Goal: Information Seeking & Learning: Learn about a topic

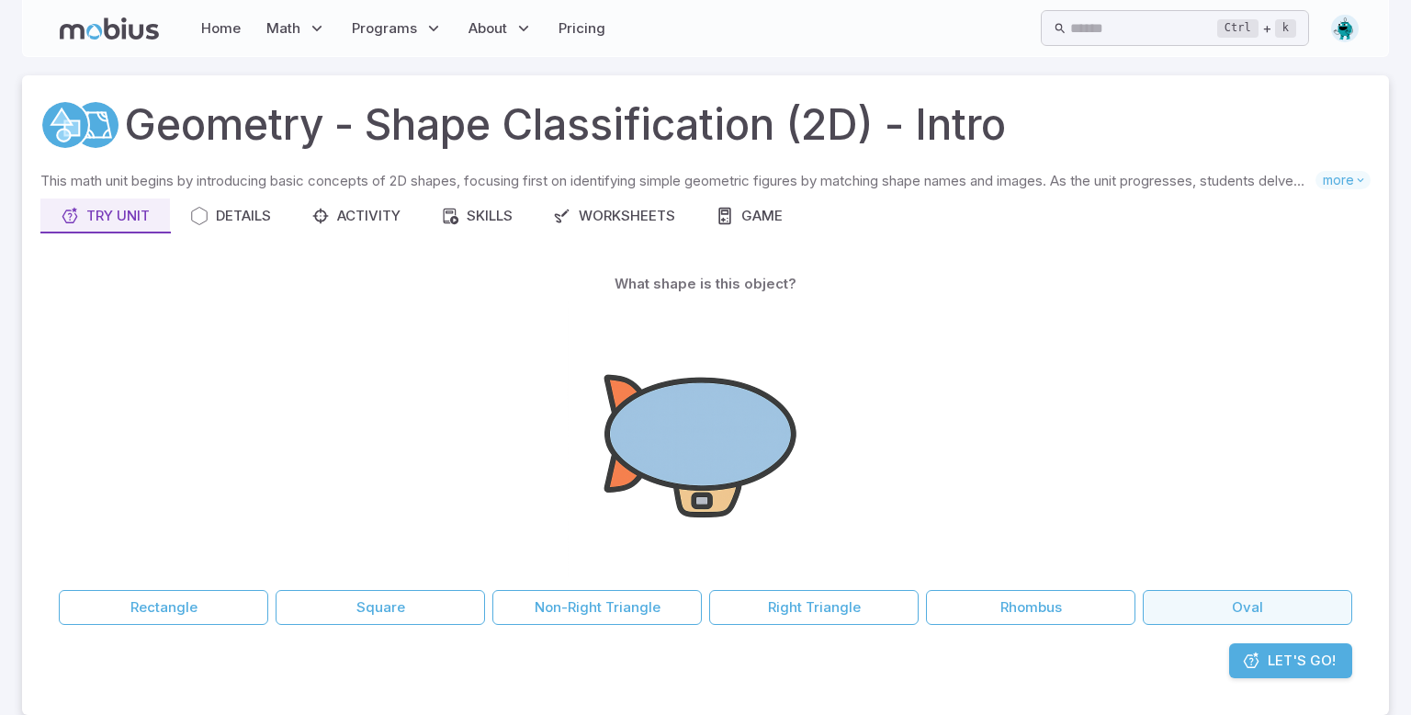
click at [1251, 611] on button "Oval" at bounding box center [1247, 607] width 209 height 35
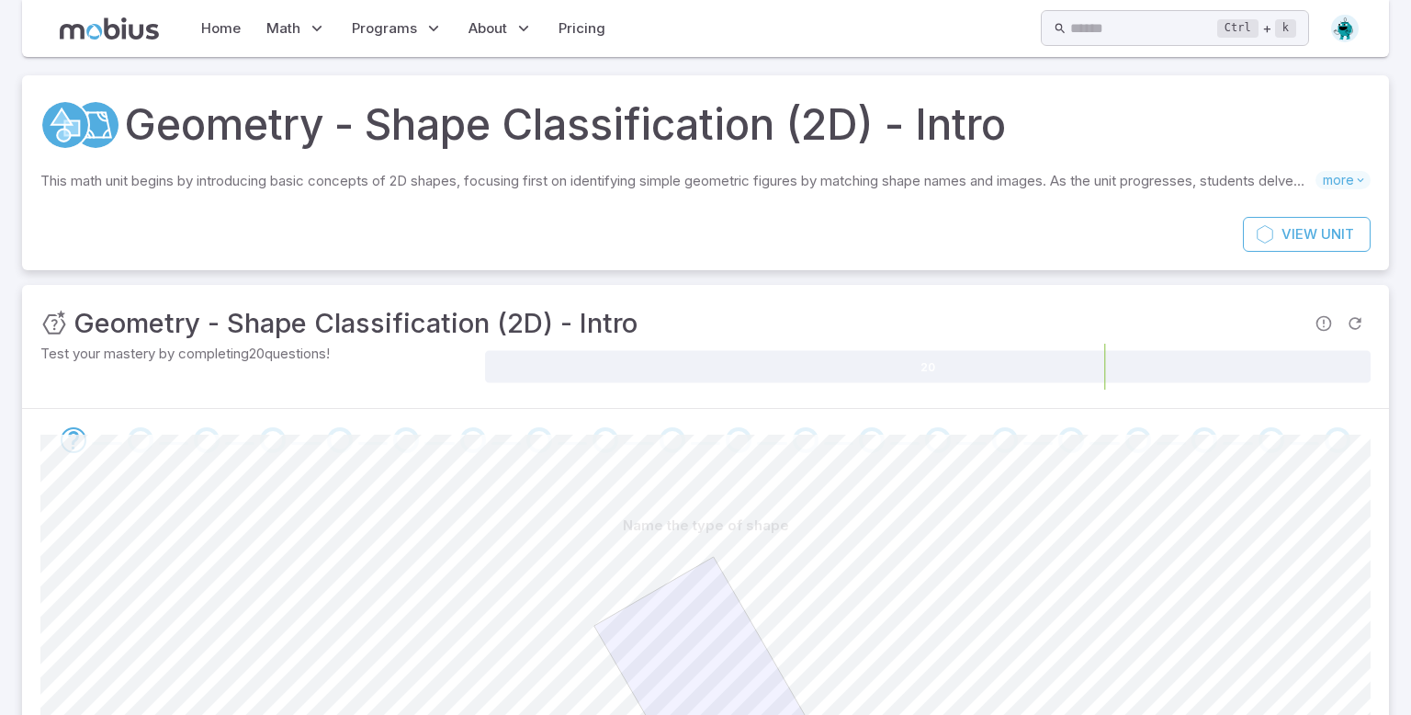
scroll to position [308, 0]
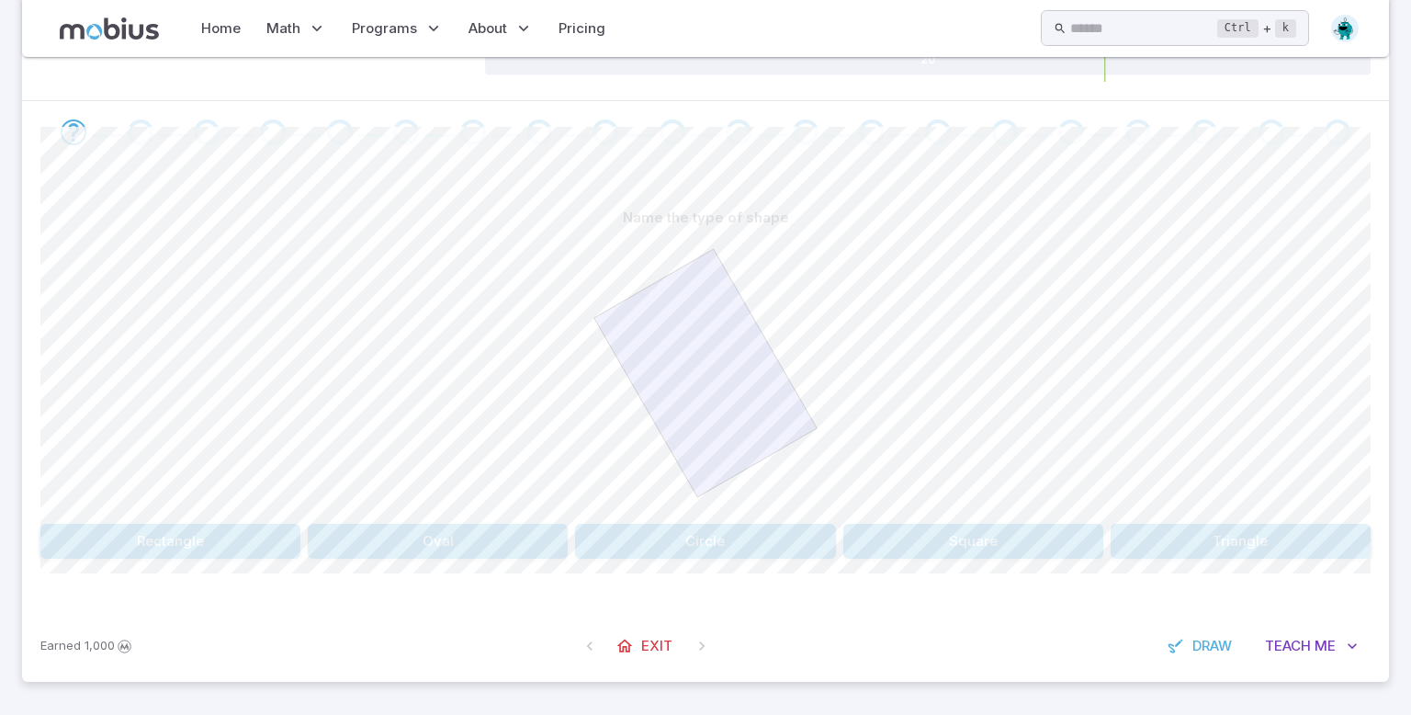
click at [222, 519] on div "Name the type of shape Rectangle Oval Circle Square Triangle" at bounding box center [705, 379] width 1330 height 358
click at [227, 533] on button "Rectangle" at bounding box center [170, 541] width 260 height 35
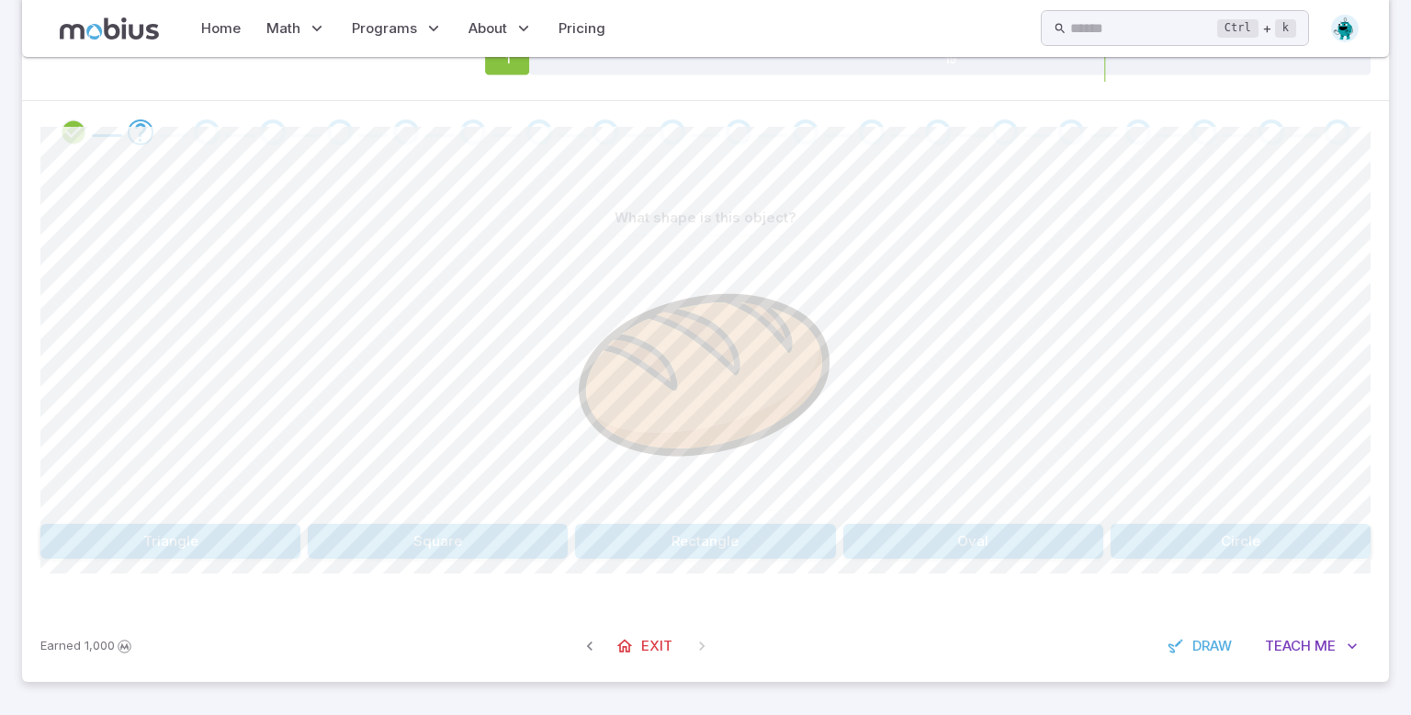
click at [1010, 515] on div "What shape is this object? [GEOGRAPHIC_DATA]" at bounding box center [705, 379] width 1330 height 358
click at [1017, 533] on button "Oval" at bounding box center [973, 541] width 260 height 35
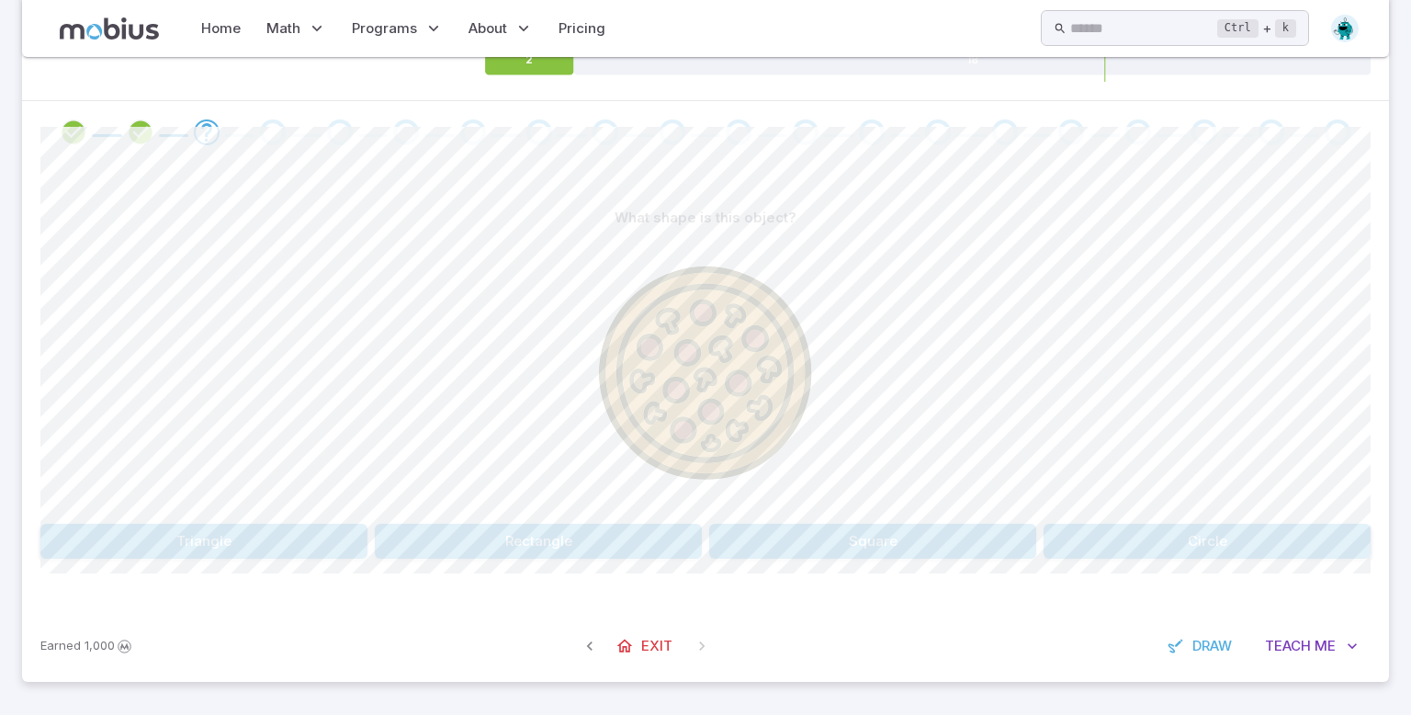
click at [1229, 532] on button "Circle" at bounding box center [1207, 541] width 327 height 35
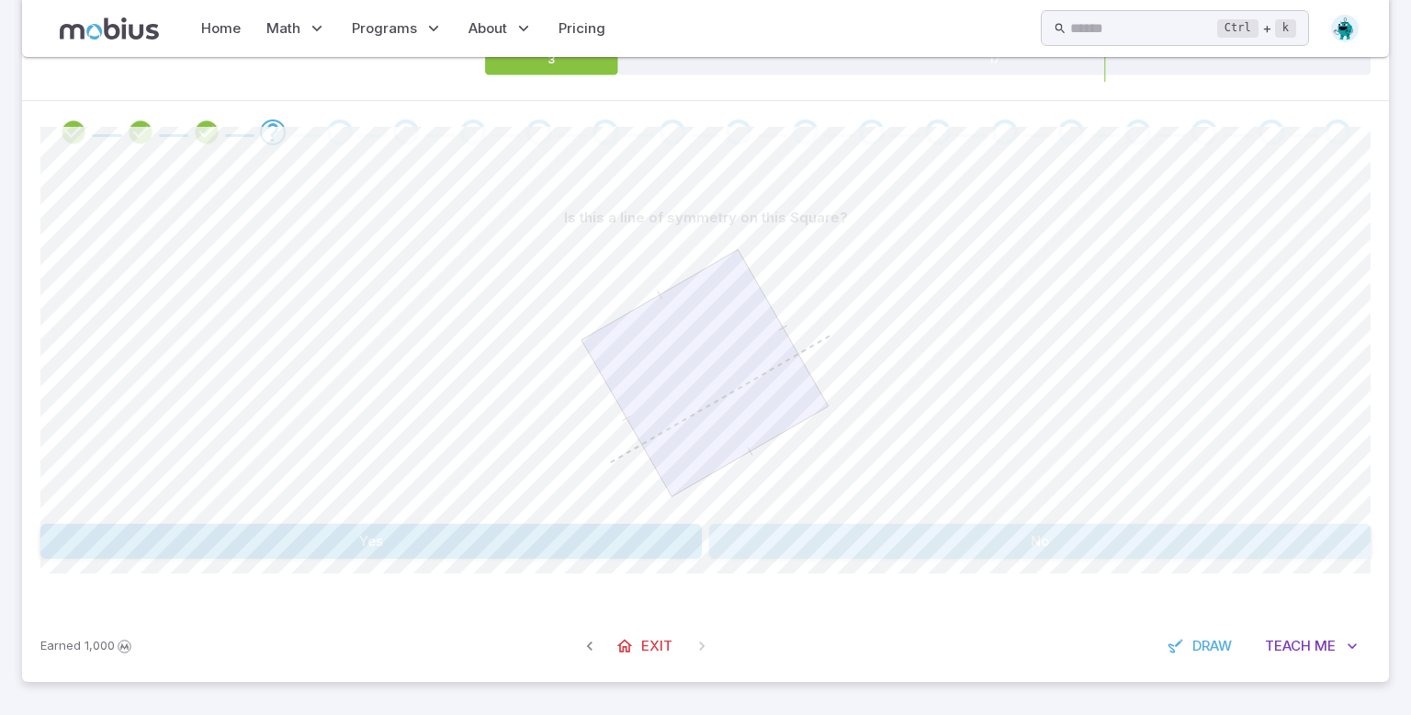
click at [1089, 550] on button "No" at bounding box center [1039, 541] width 661 height 35
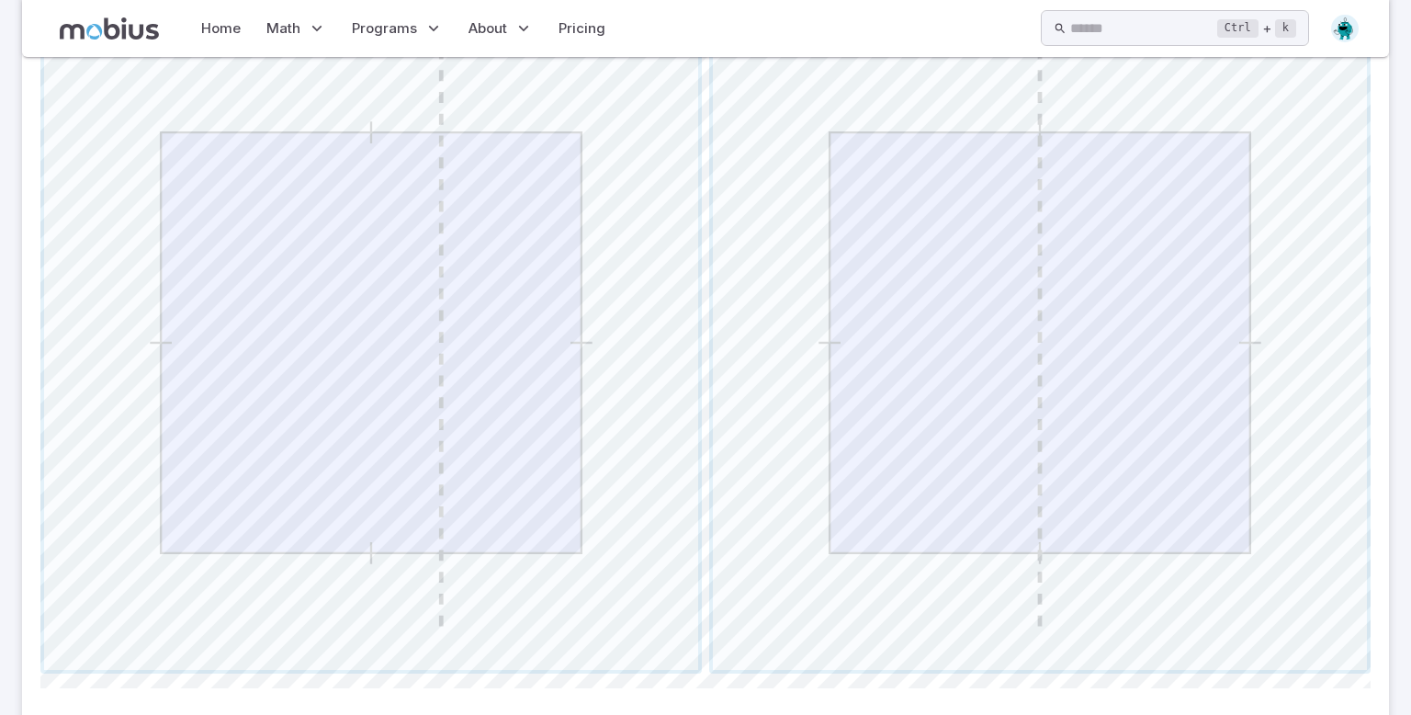
scroll to position [823, 0]
click at [1059, 232] on span "button" at bounding box center [1040, 339] width 654 height 654
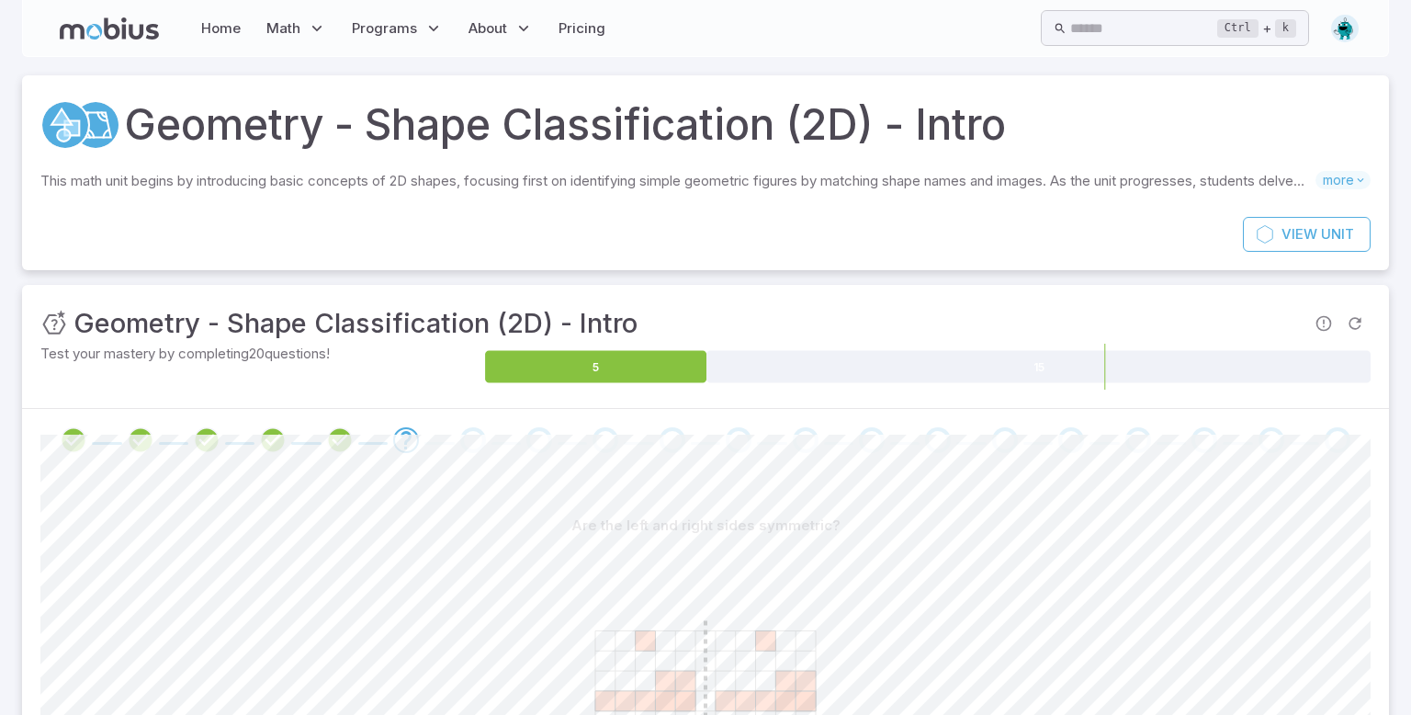
scroll to position [308, 0]
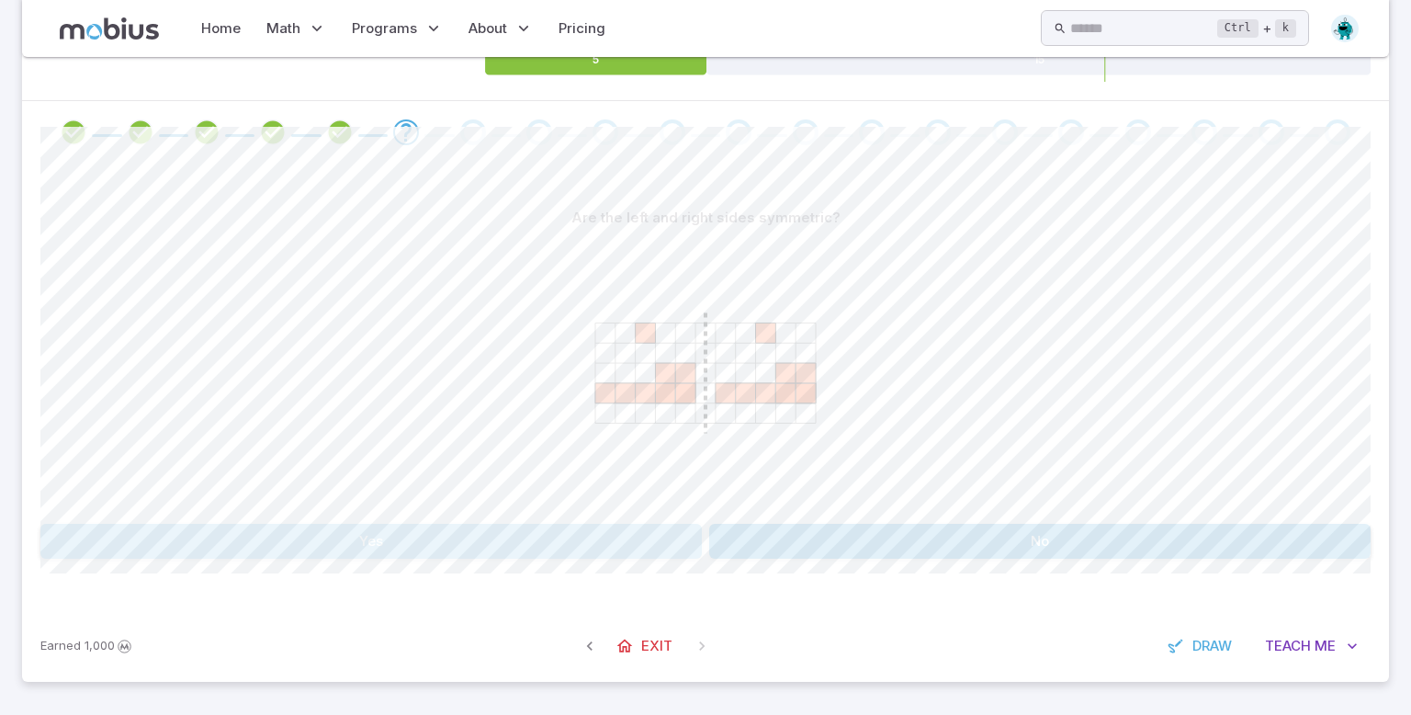
click at [438, 524] on button "Yes" at bounding box center [370, 541] width 661 height 35
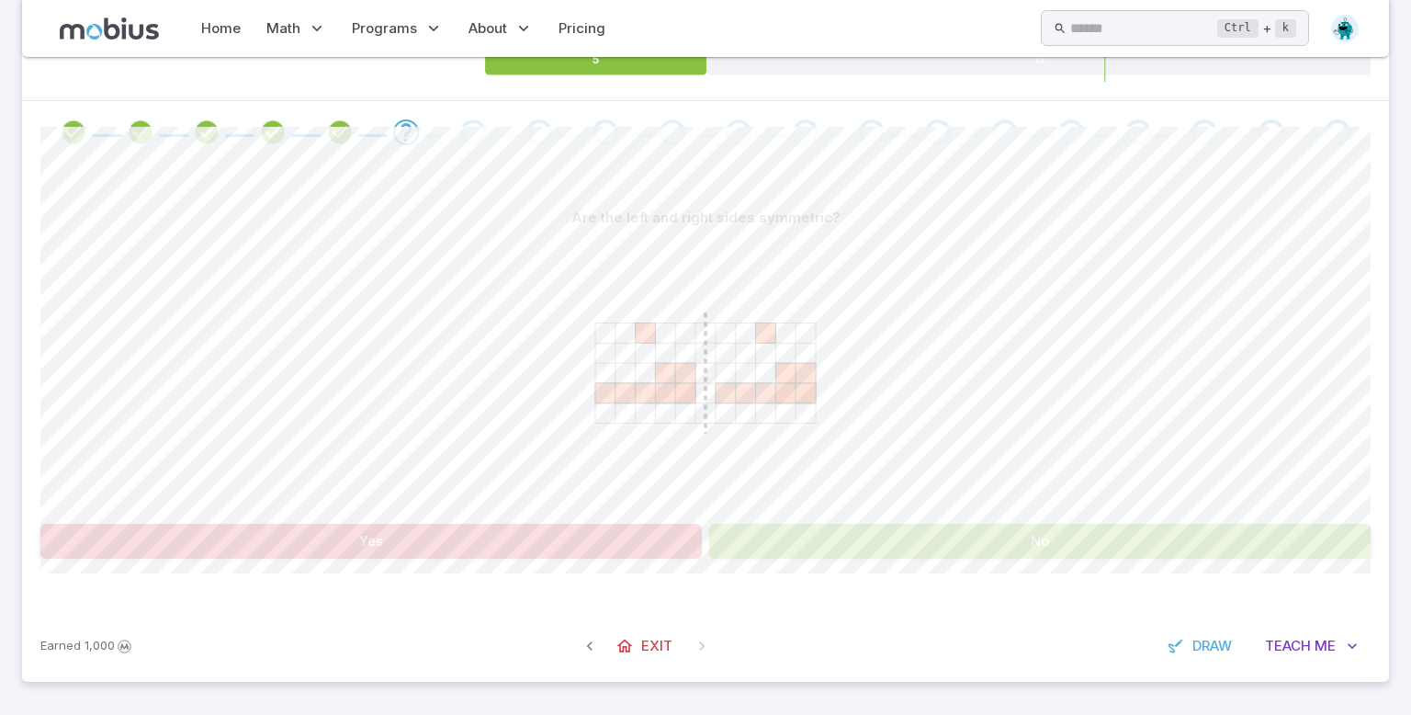
click at [874, 525] on button "No" at bounding box center [1039, 541] width 661 height 35
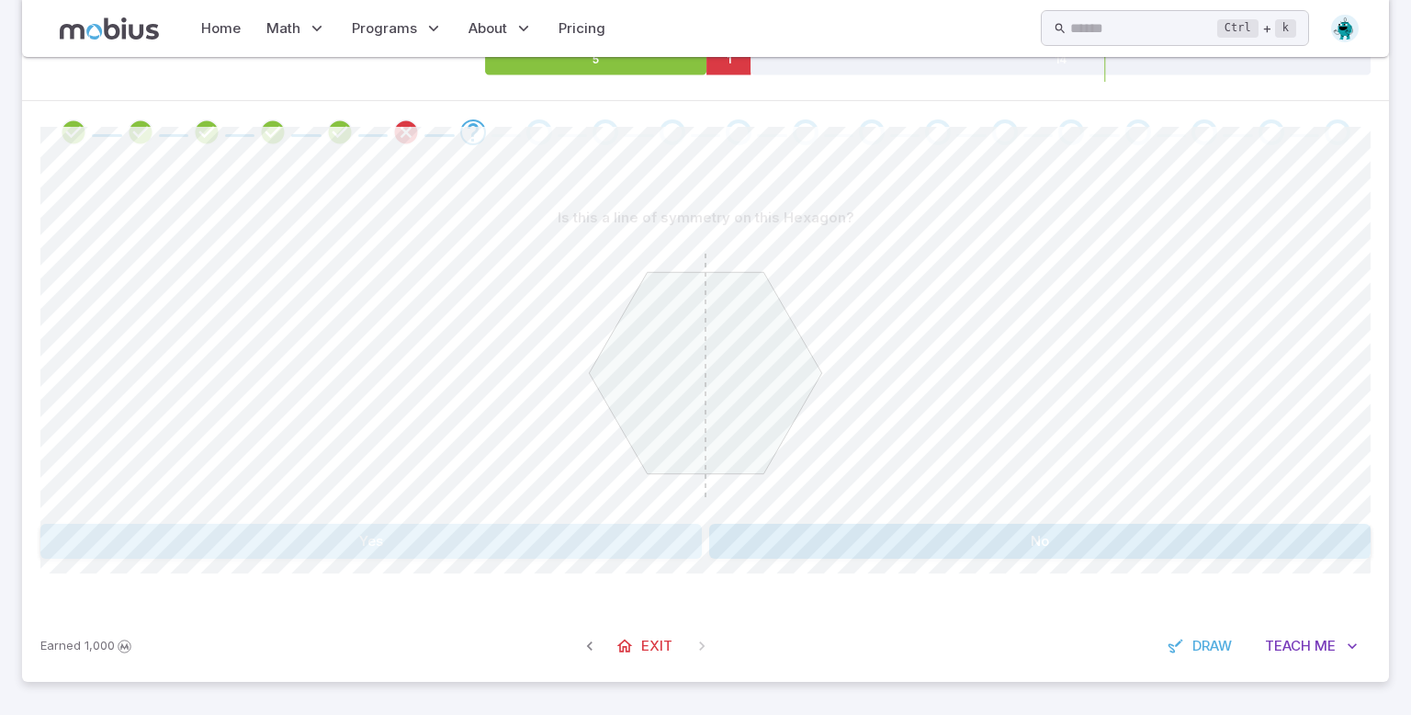
click at [392, 548] on button "Yes" at bounding box center [370, 541] width 661 height 35
click at [612, 565] on div "Are the left and right sides symmetric? Yes No Canvas actions 100 % Exit zen mo…" at bounding box center [705, 387] width 1330 height 446
click at [587, 539] on button "Yes" at bounding box center [370, 541] width 661 height 35
click at [1195, 544] on button "4" at bounding box center [1263, 541] width 216 height 35
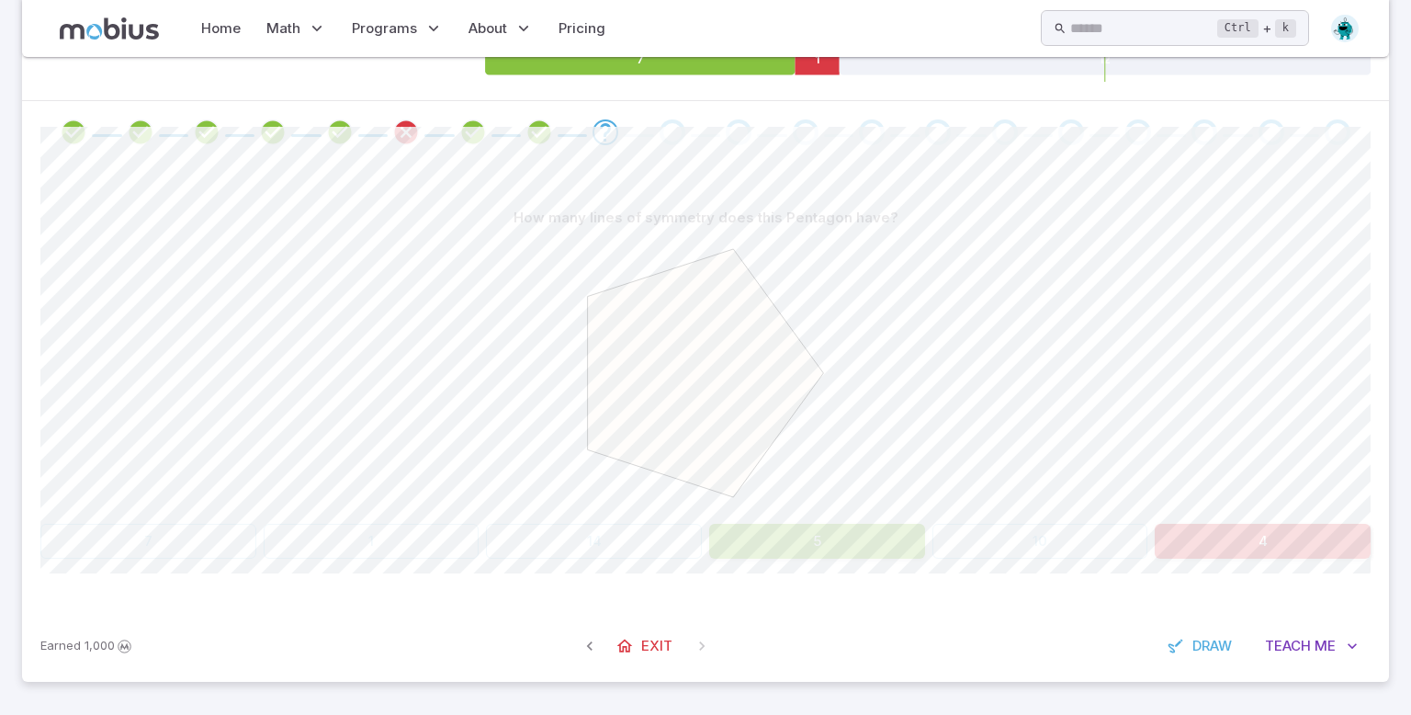
click at [784, 543] on button "5" at bounding box center [817, 541] width 216 height 35
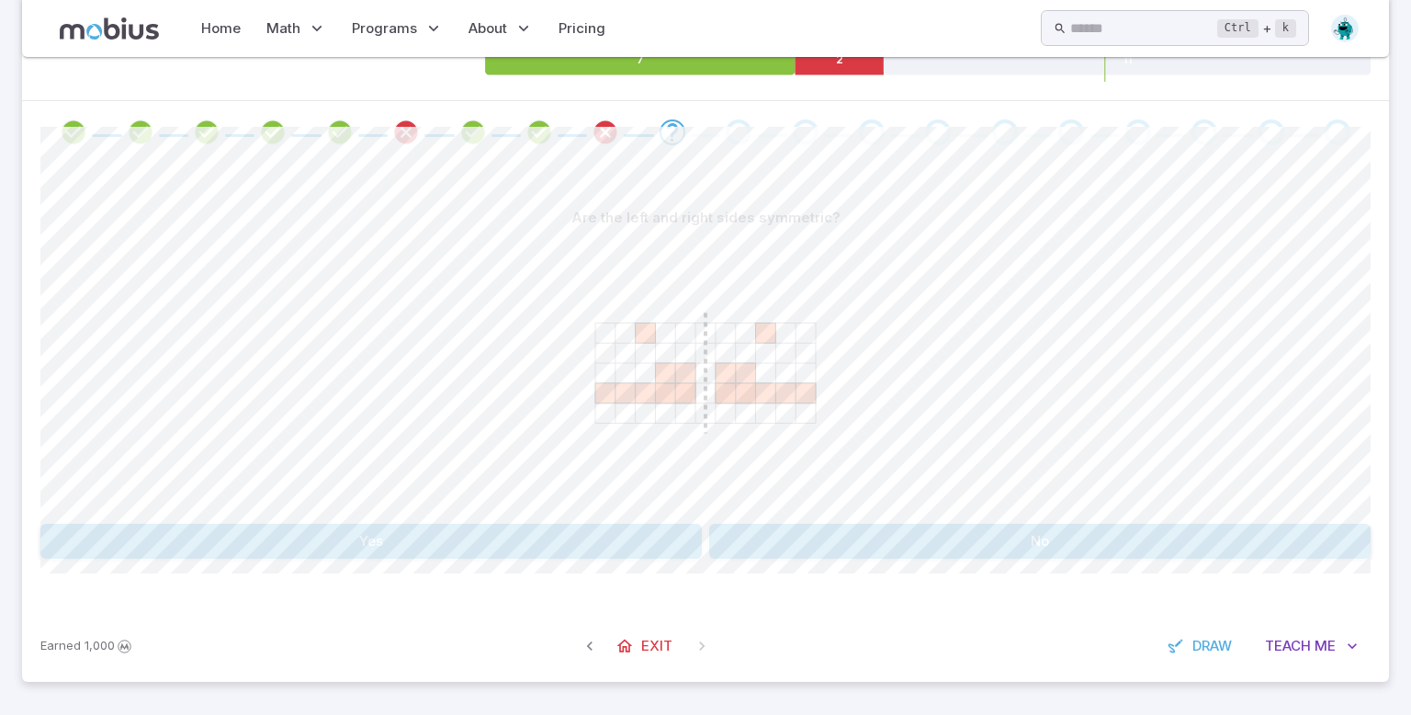
click at [650, 550] on button "Yes" at bounding box center [370, 541] width 661 height 35
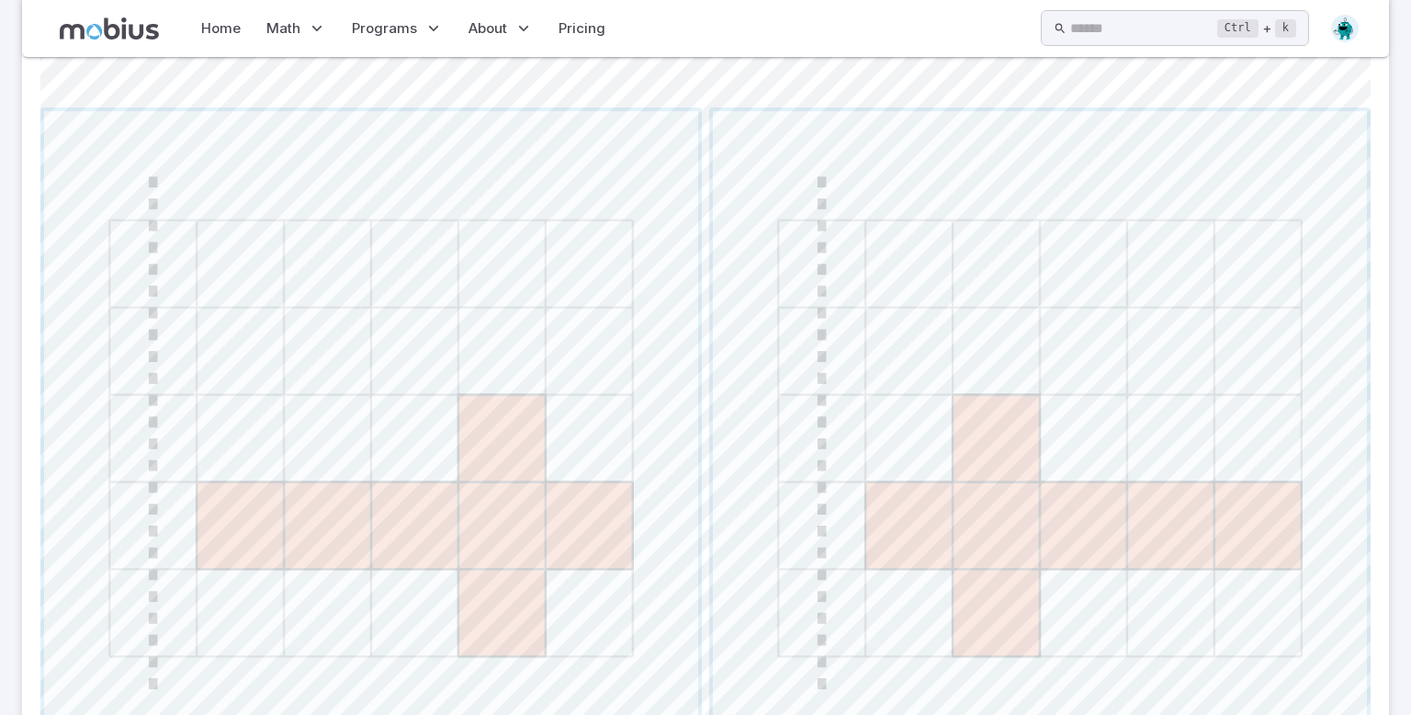
scroll to position [721, 0]
click at [1075, 446] on span "button" at bounding box center [1040, 441] width 654 height 654
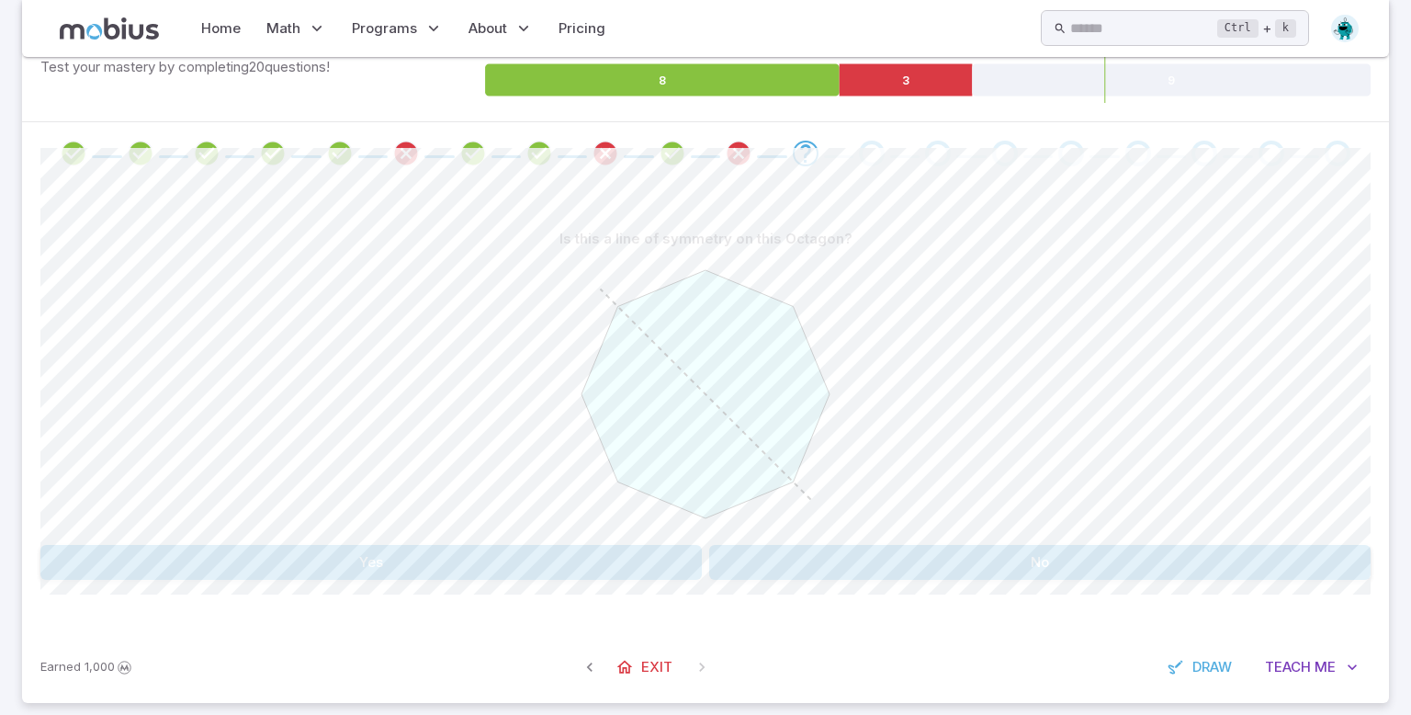
scroll to position [284, 0]
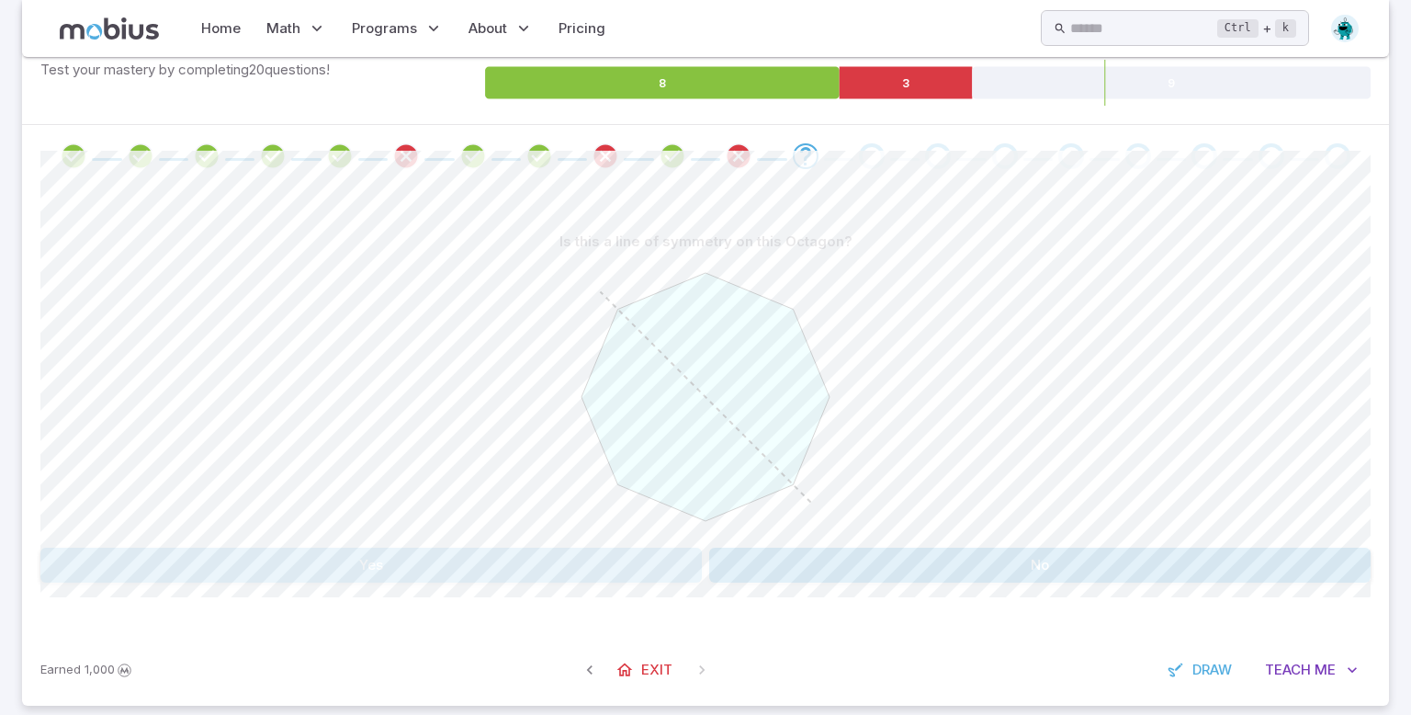
click at [620, 570] on button "Yes" at bounding box center [370, 564] width 661 height 35
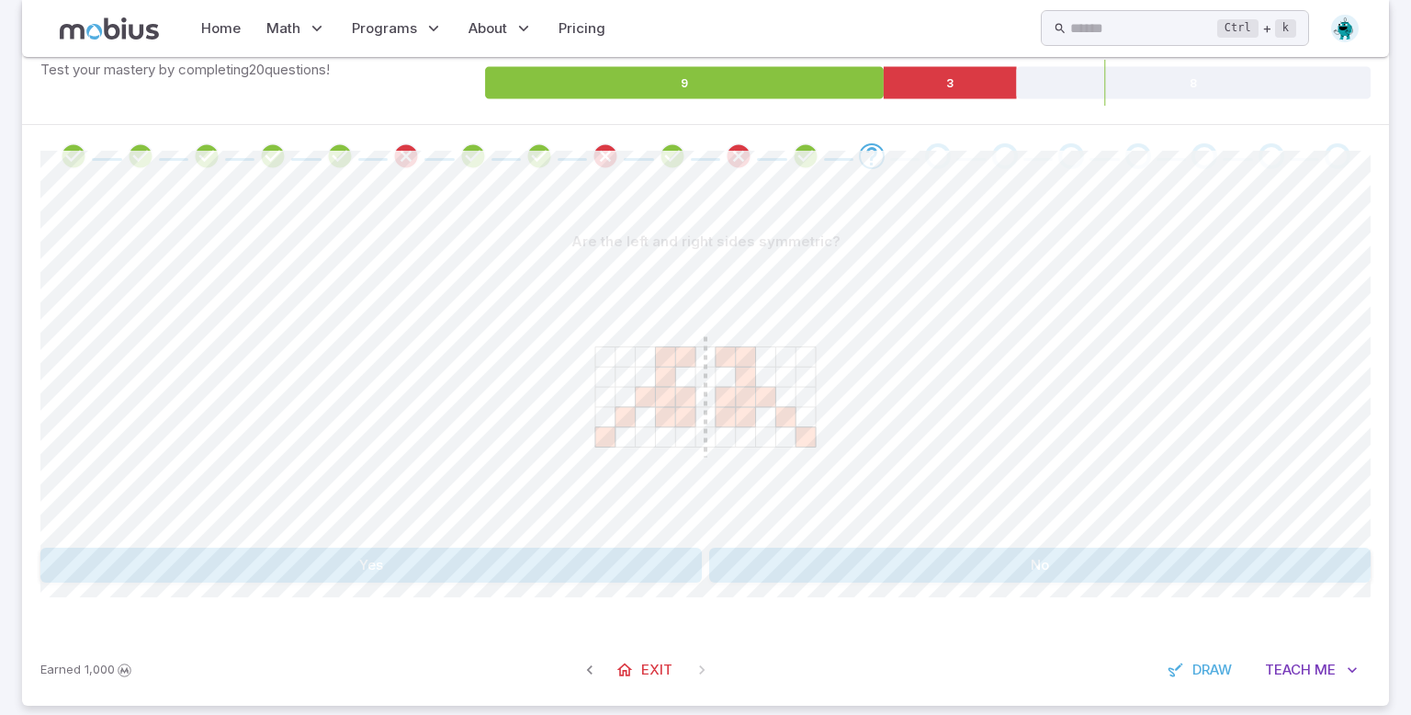
click at [570, 551] on button "Yes" at bounding box center [370, 564] width 661 height 35
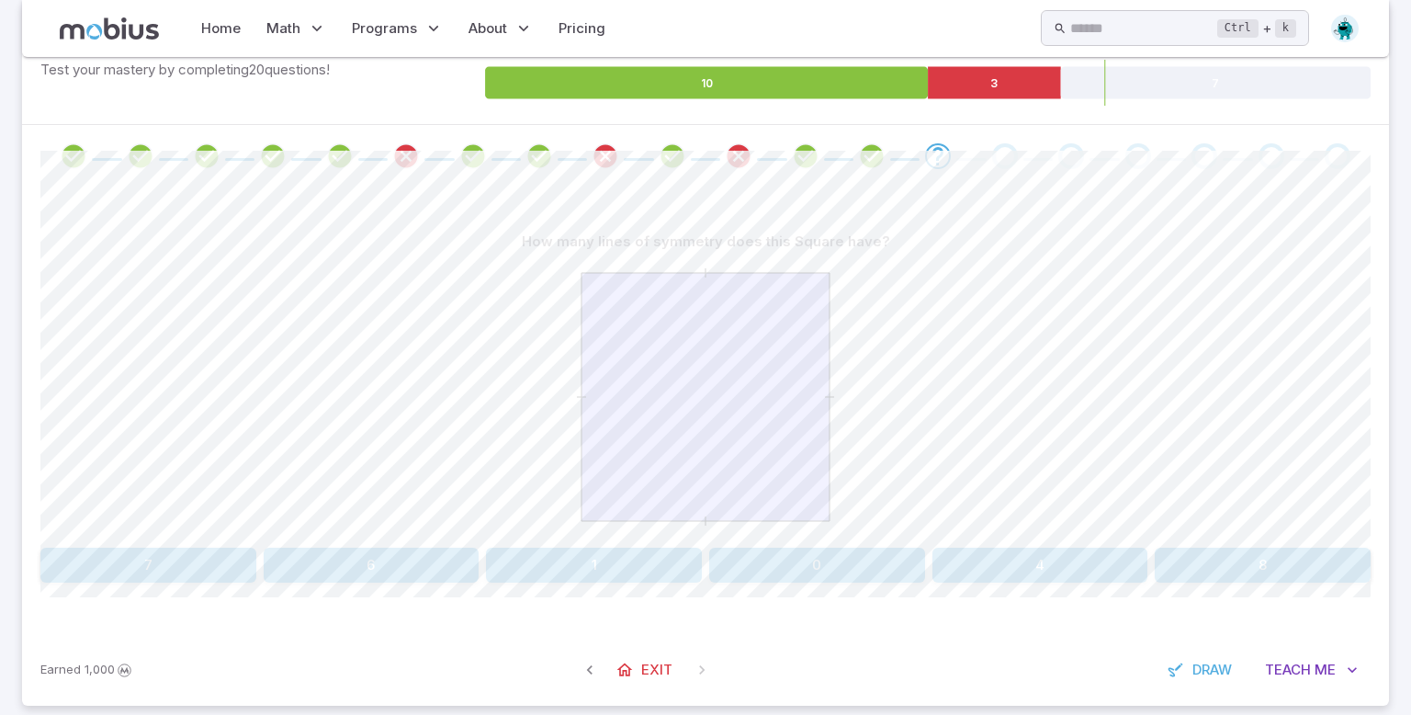
click at [1057, 563] on button "4" at bounding box center [1040, 564] width 216 height 35
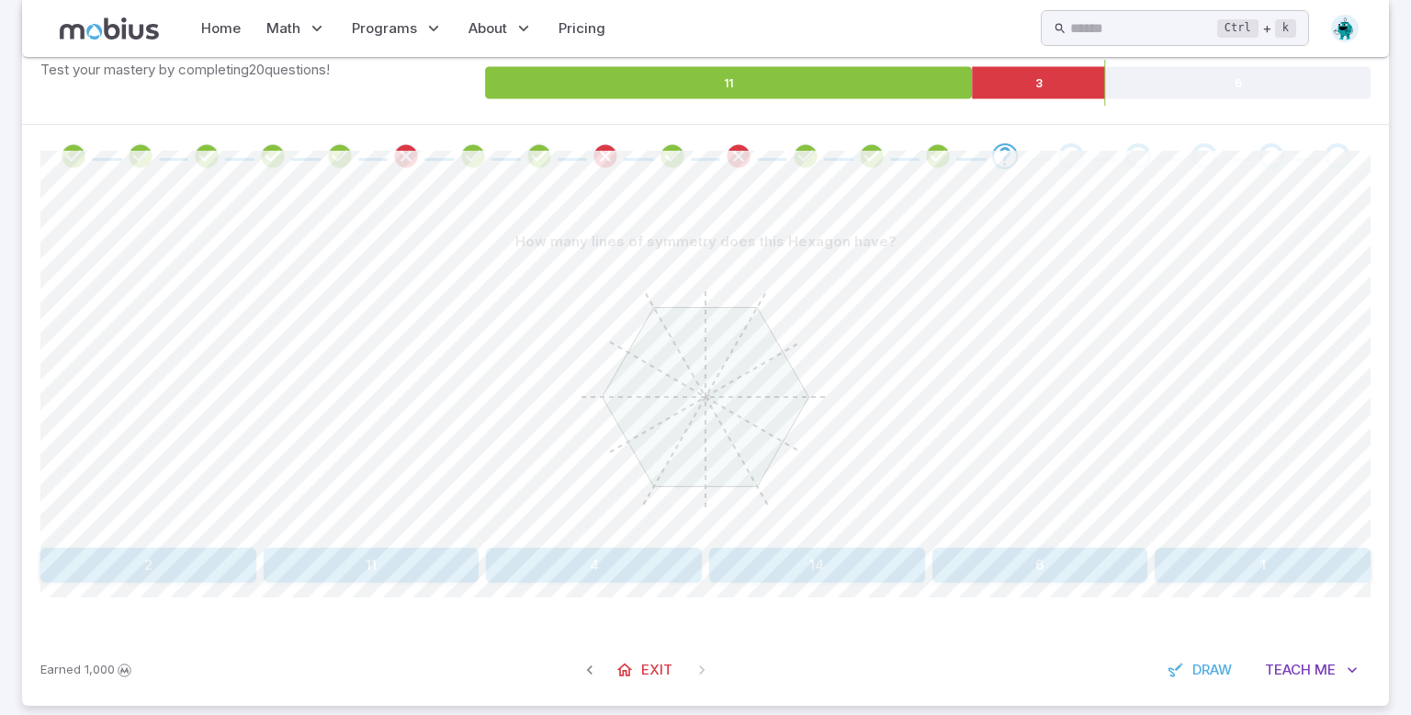
click at [1079, 587] on div "How many lines of symmetry does this Hexagon have? 2 11 4 14 6 1 Canvas actions…" at bounding box center [705, 410] width 1330 height 446
click at [1054, 557] on button "6" at bounding box center [1040, 564] width 216 height 35
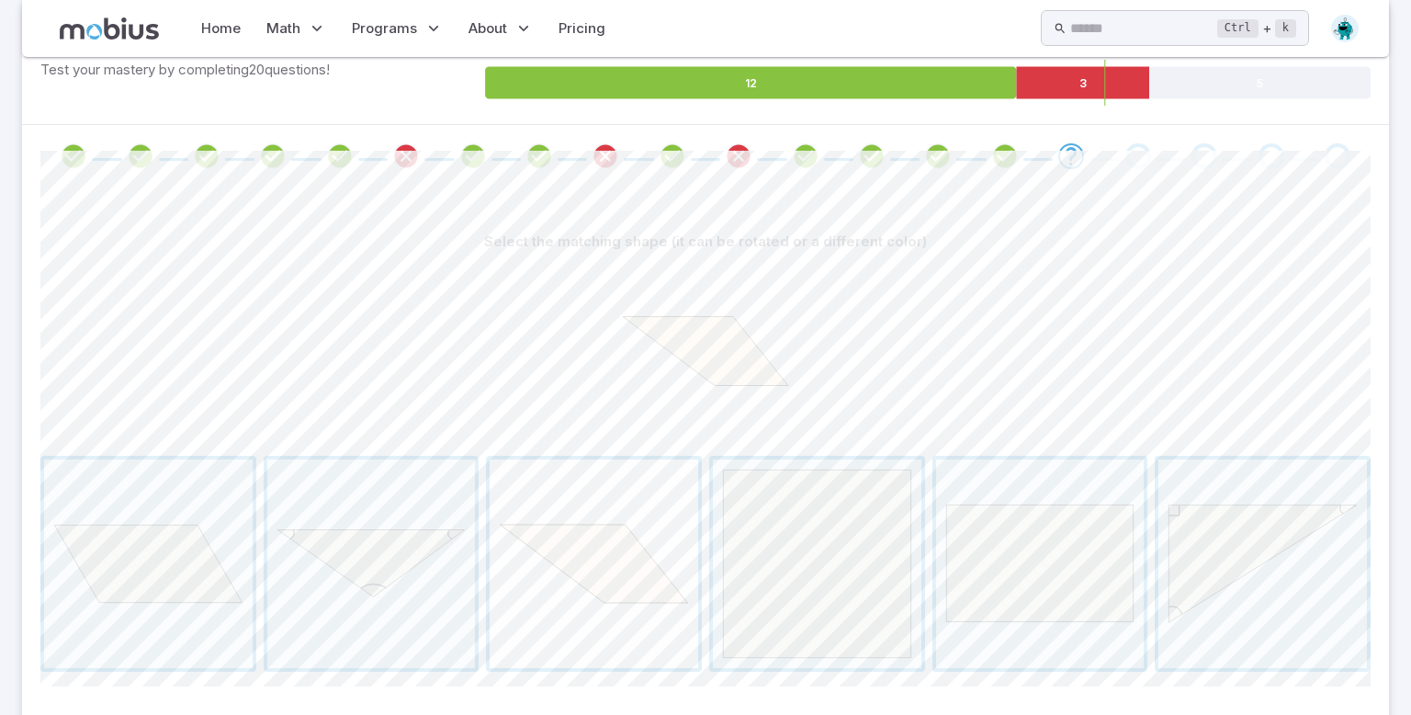
click at [596, 537] on span "button" at bounding box center [594, 563] width 209 height 209
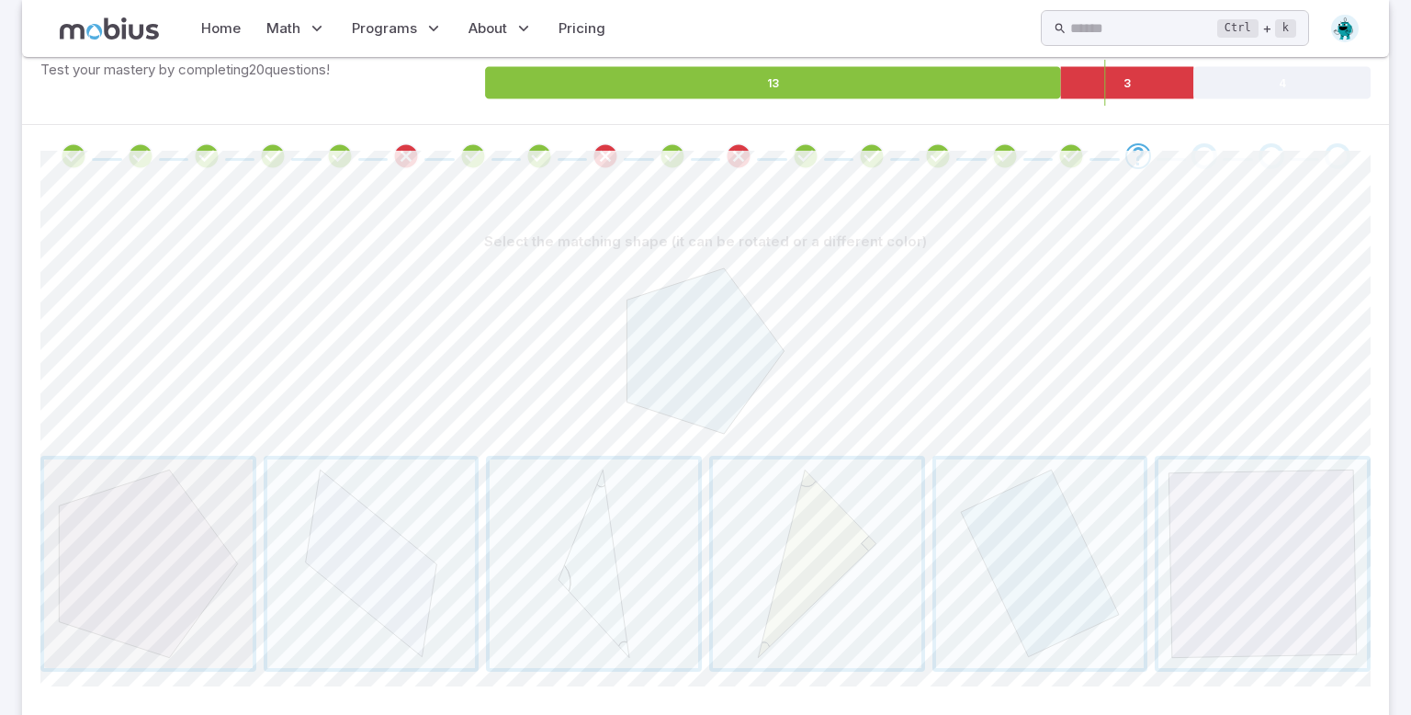
click at [61, 525] on span "button" at bounding box center [148, 563] width 209 height 209
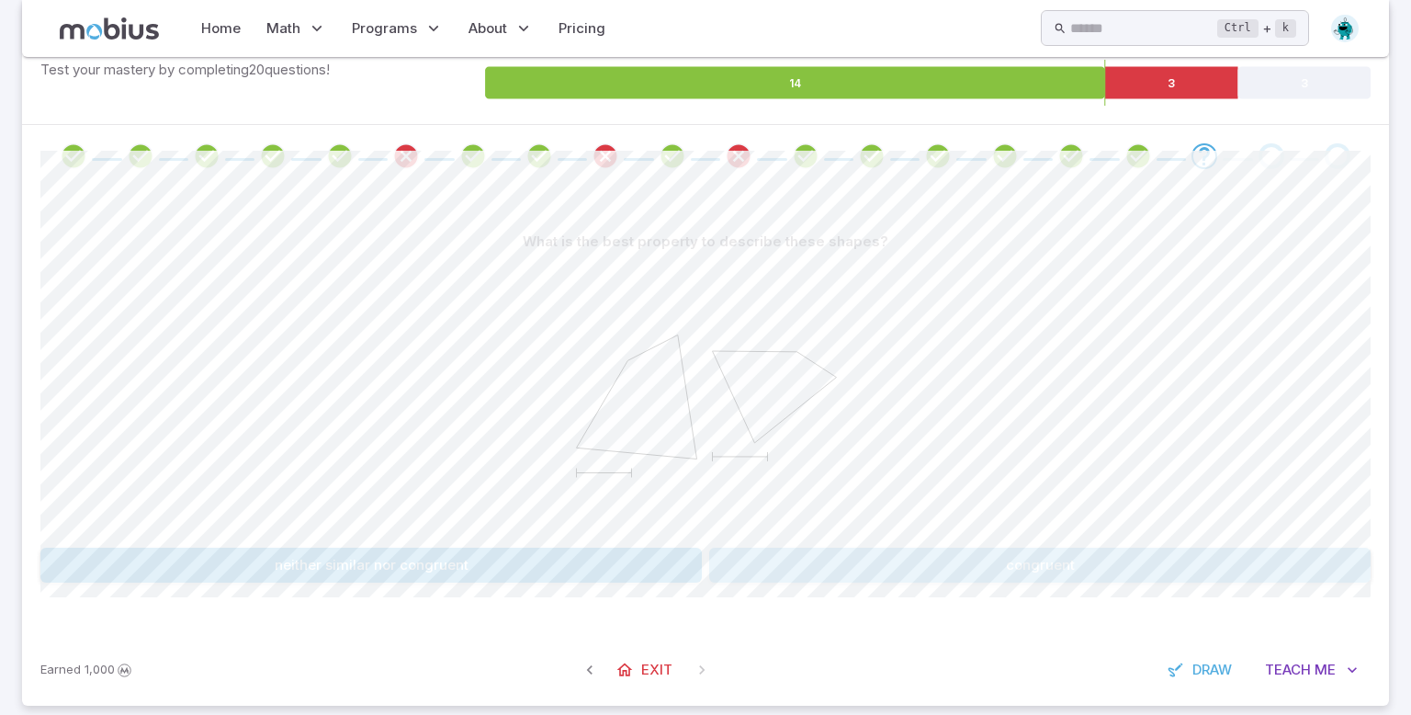
click at [1056, 560] on button "congruent" at bounding box center [1039, 564] width 661 height 35
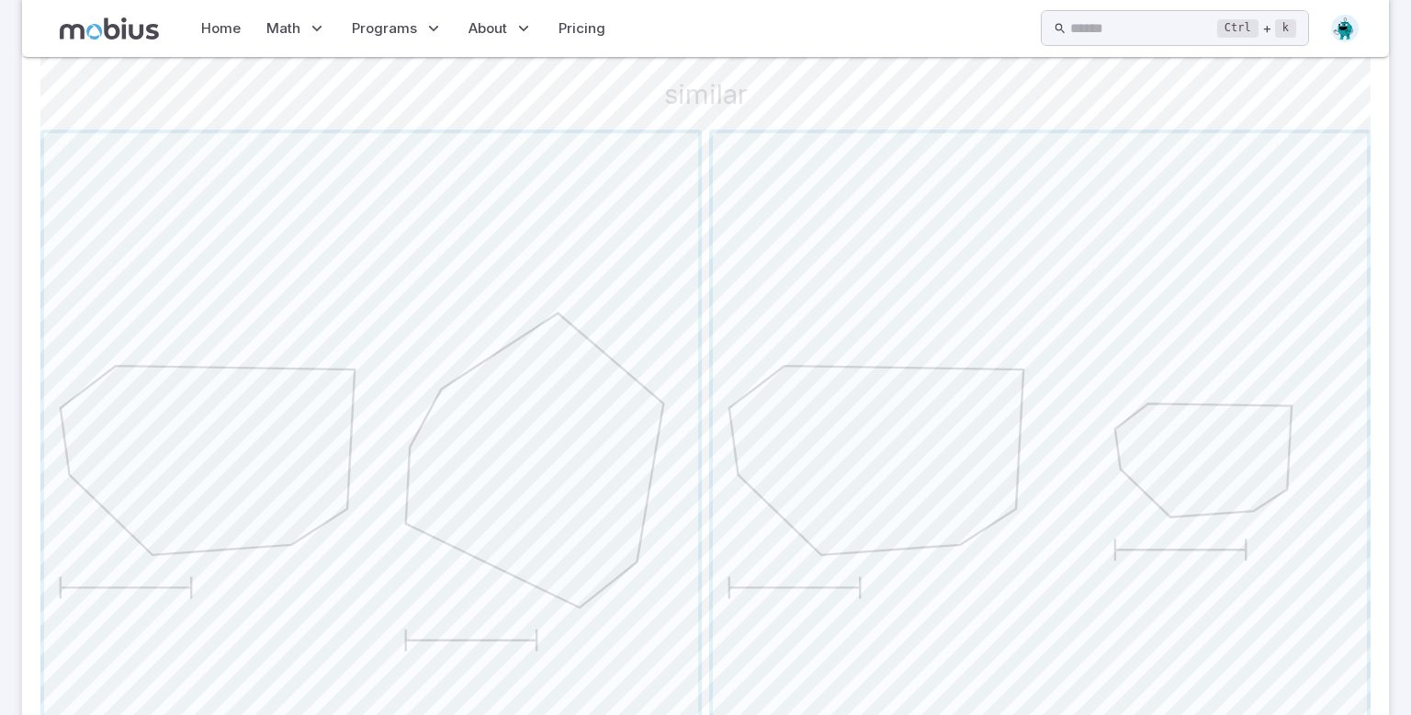
scroll to position [470, 0]
click at [917, 451] on span "button" at bounding box center [1040, 466] width 654 height 654
click at [825, 414] on span "button" at bounding box center [1040, 399] width 654 height 654
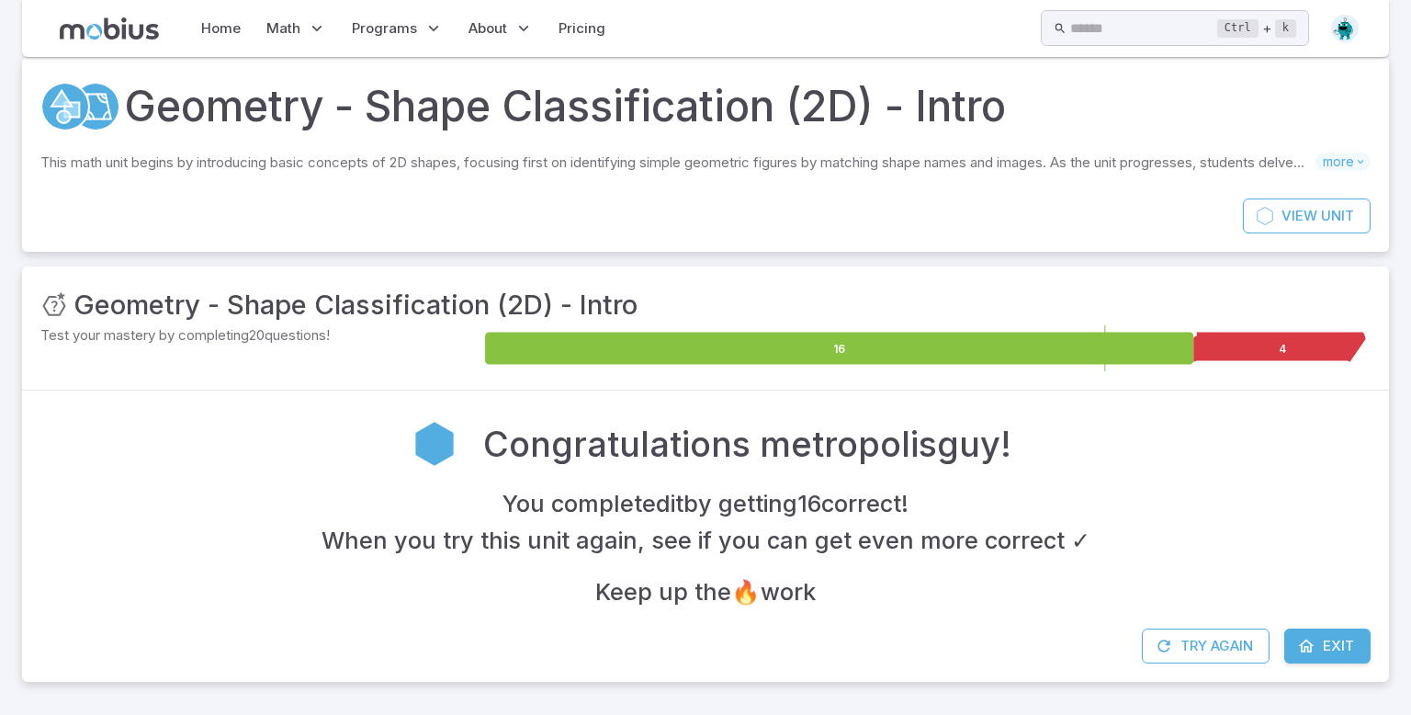
scroll to position [18, 0]
click at [1319, 642] on link "Exit" at bounding box center [1327, 645] width 86 height 35
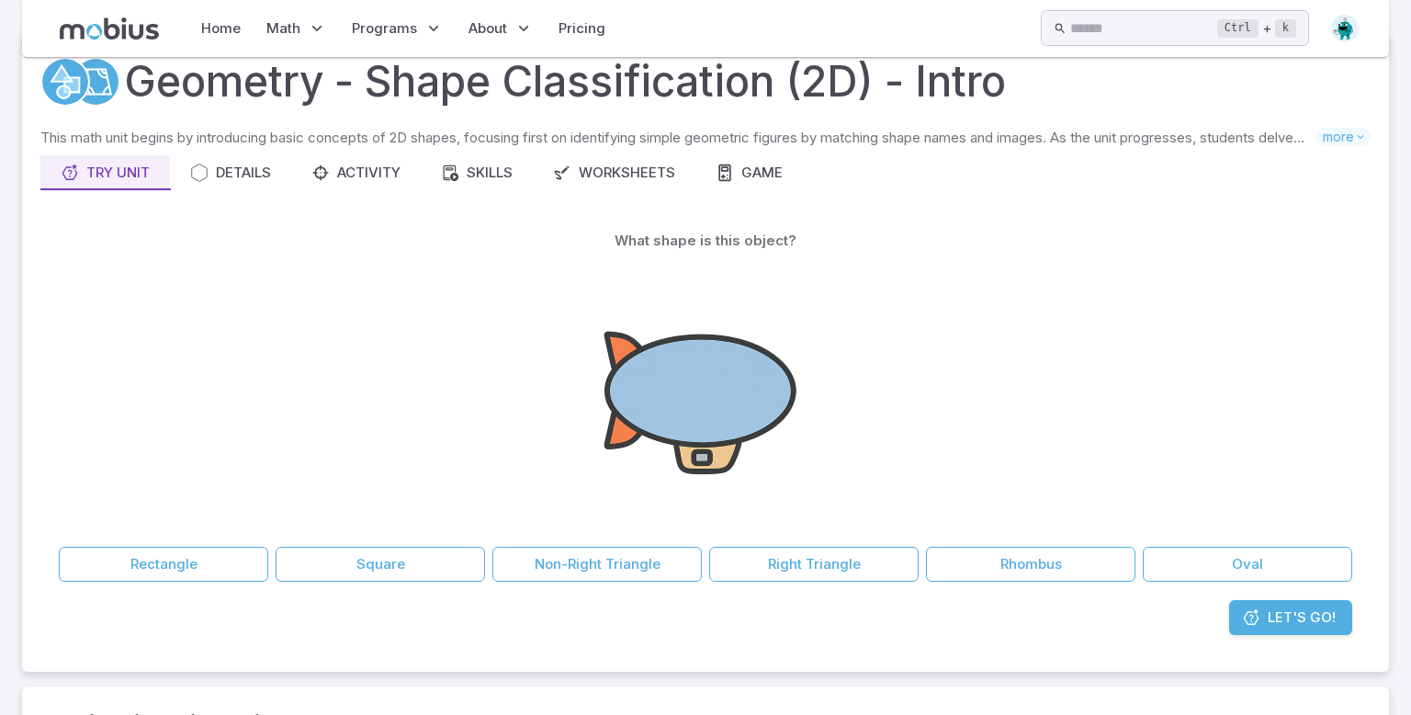
scroll to position [48, 0]
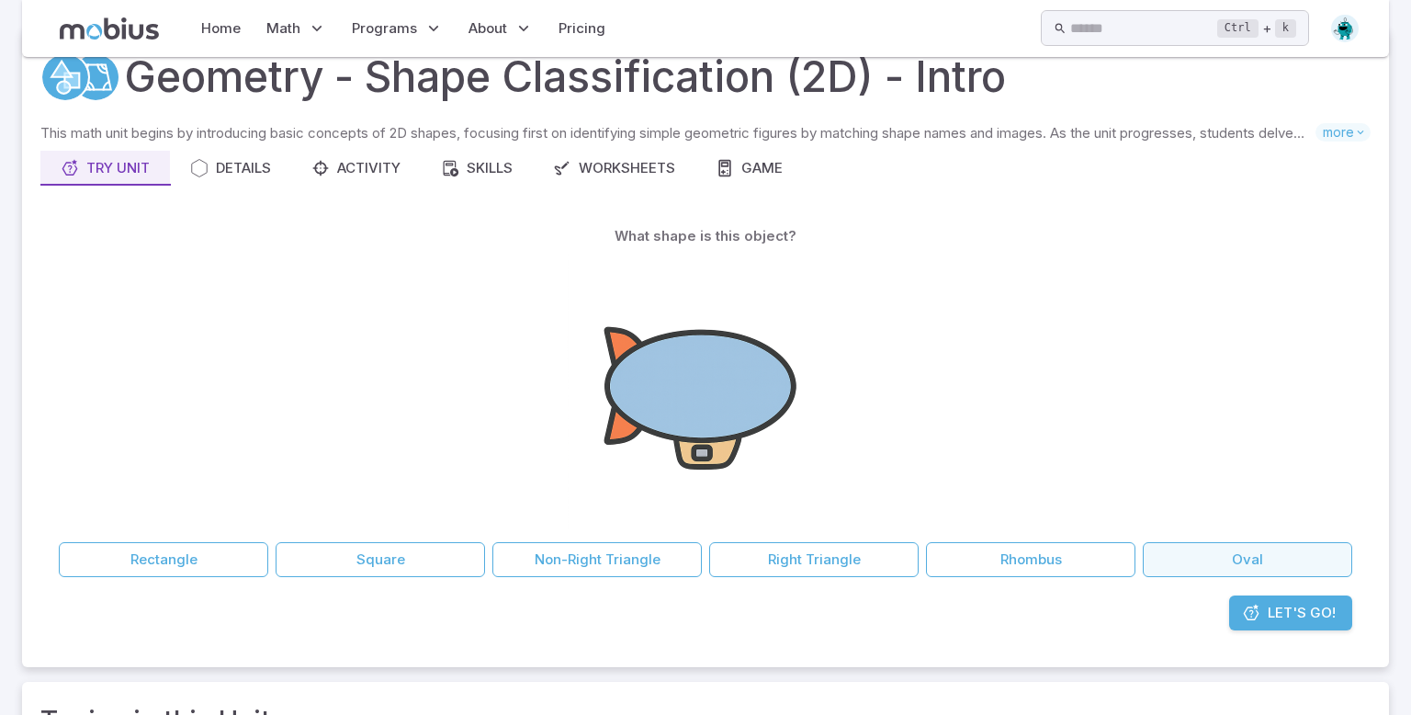
click at [1184, 556] on button "Oval" at bounding box center [1247, 559] width 209 height 35
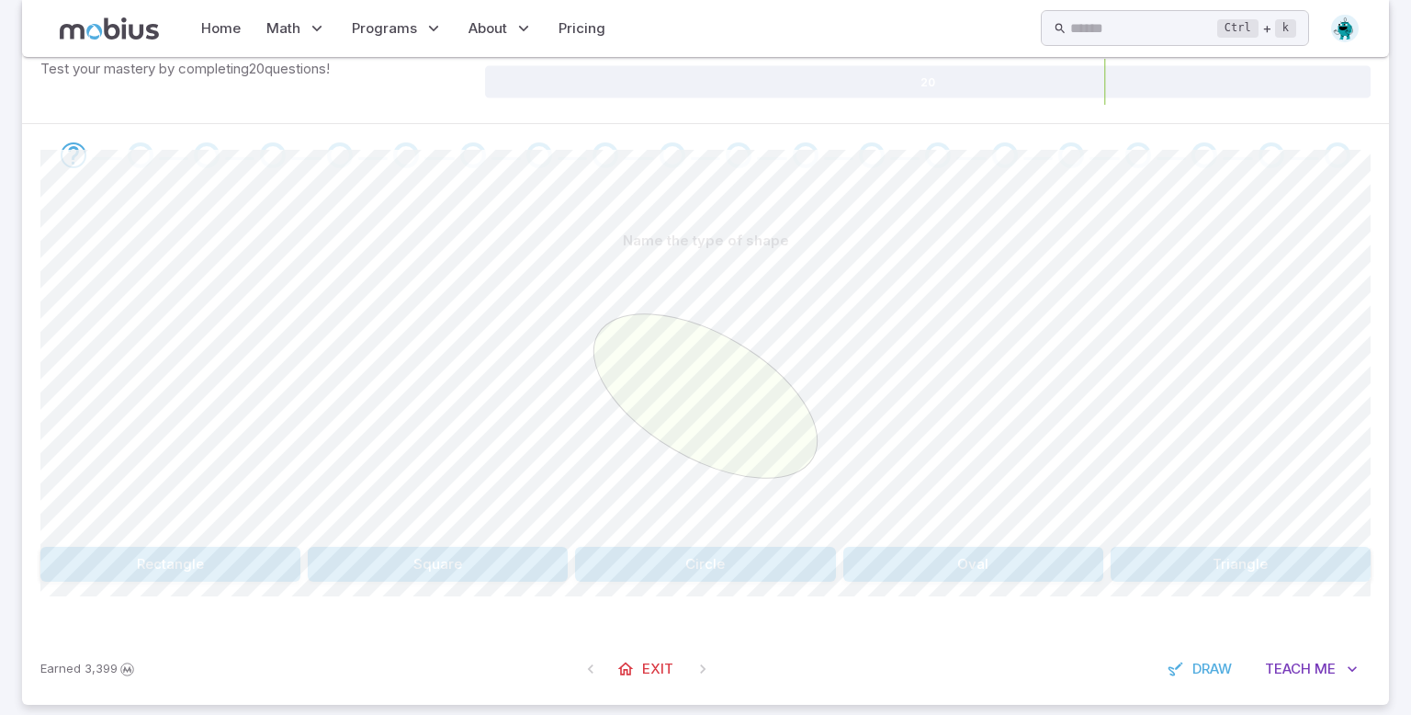
scroll to position [308, 0]
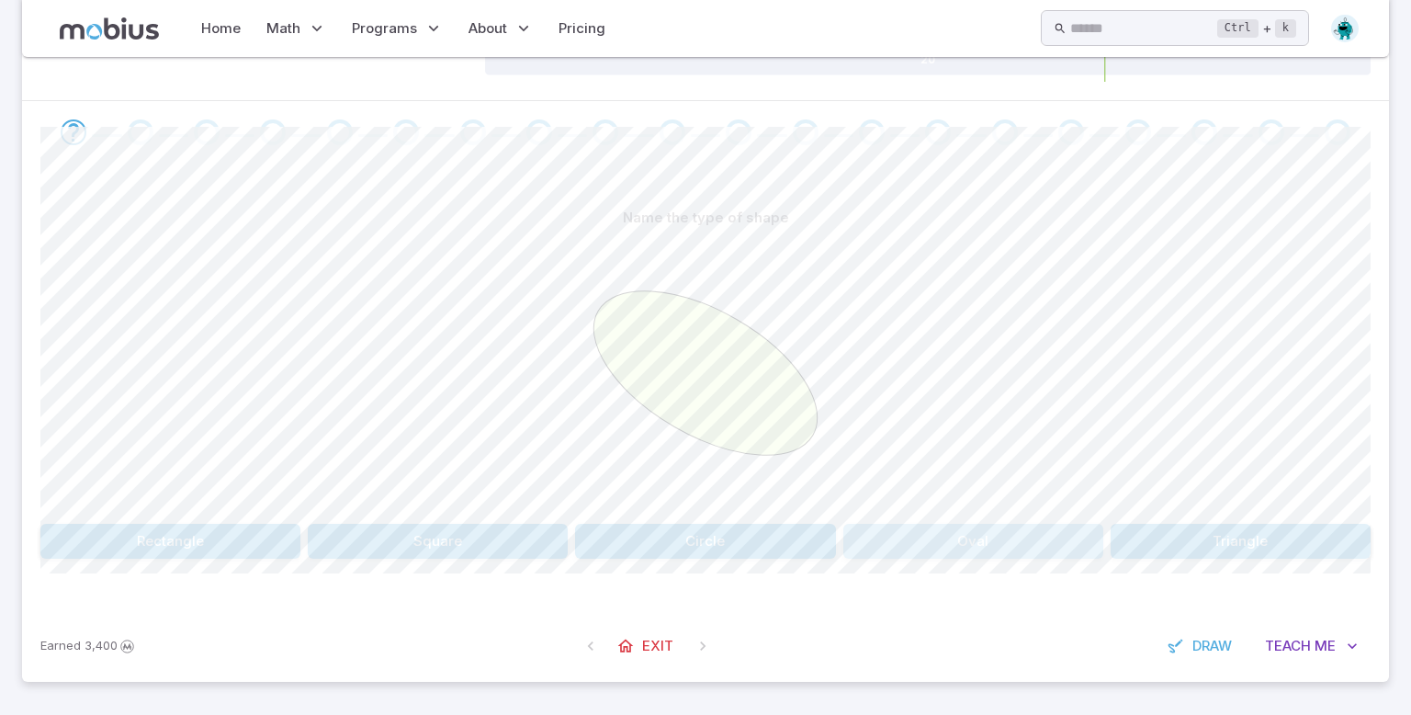
click at [1058, 530] on button "Oval" at bounding box center [973, 541] width 260 height 35
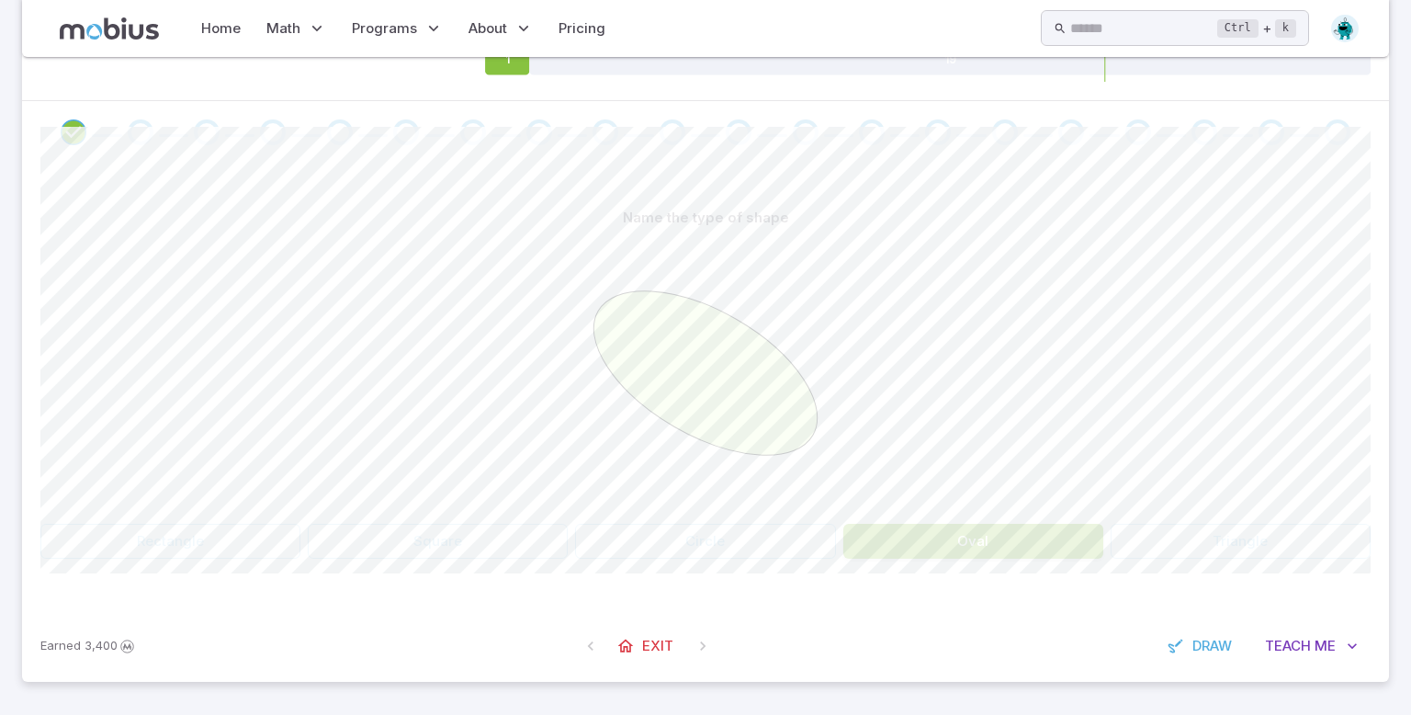
scroll to position [262, 0]
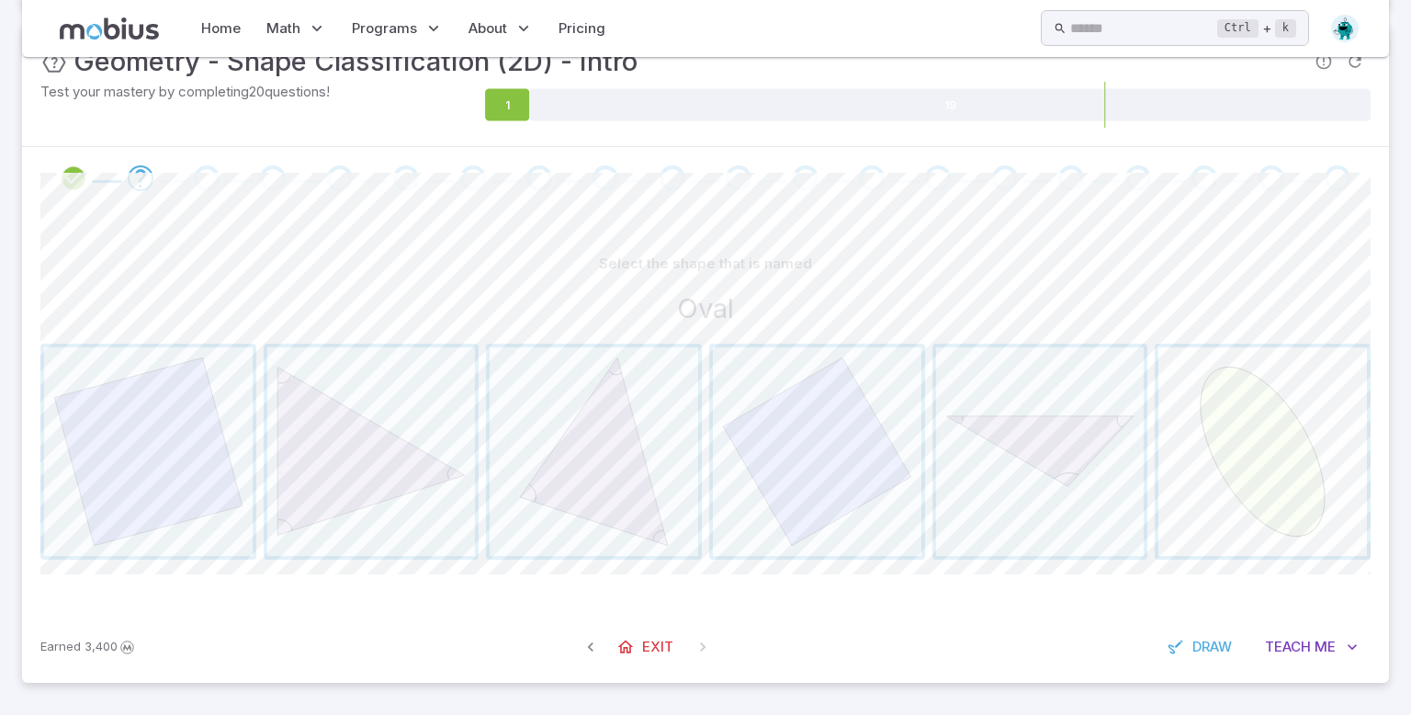
click at [1301, 423] on span "button" at bounding box center [1262, 451] width 209 height 209
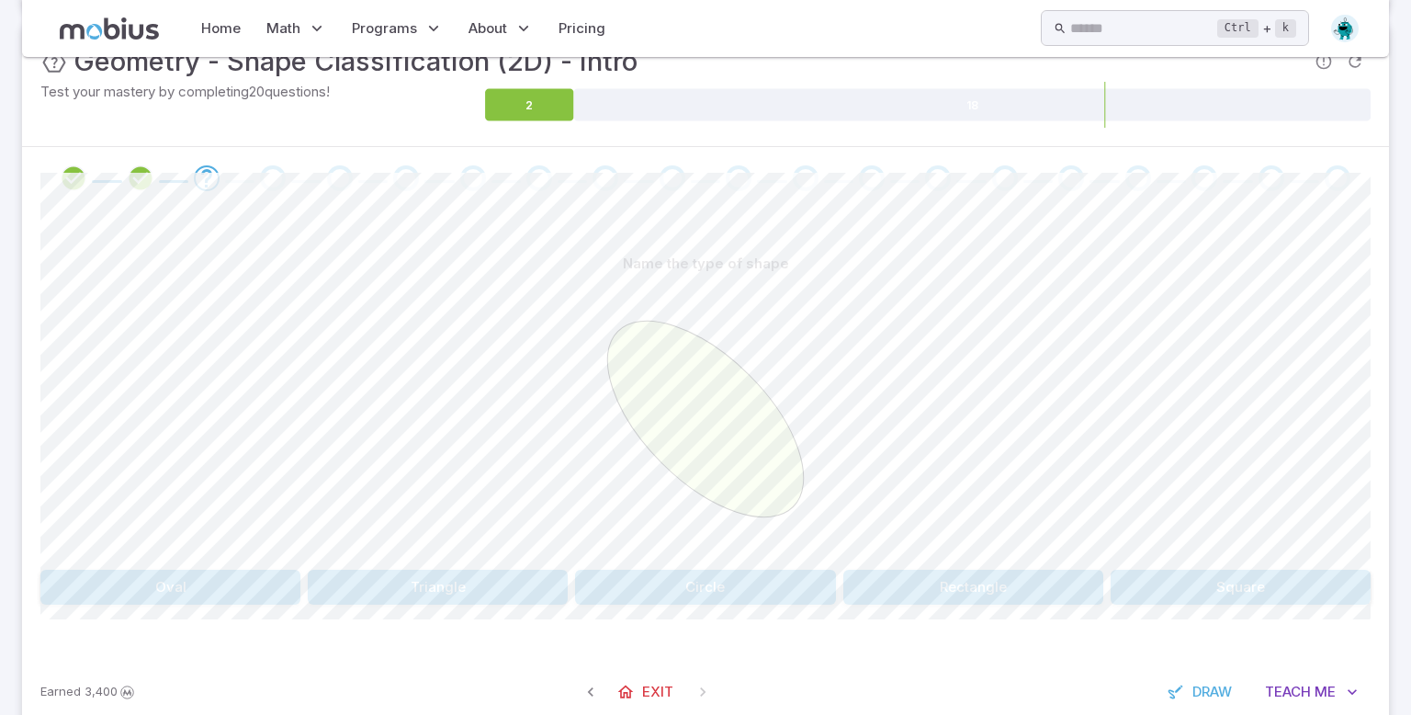
click at [189, 602] on button "Oval" at bounding box center [170, 587] width 260 height 35
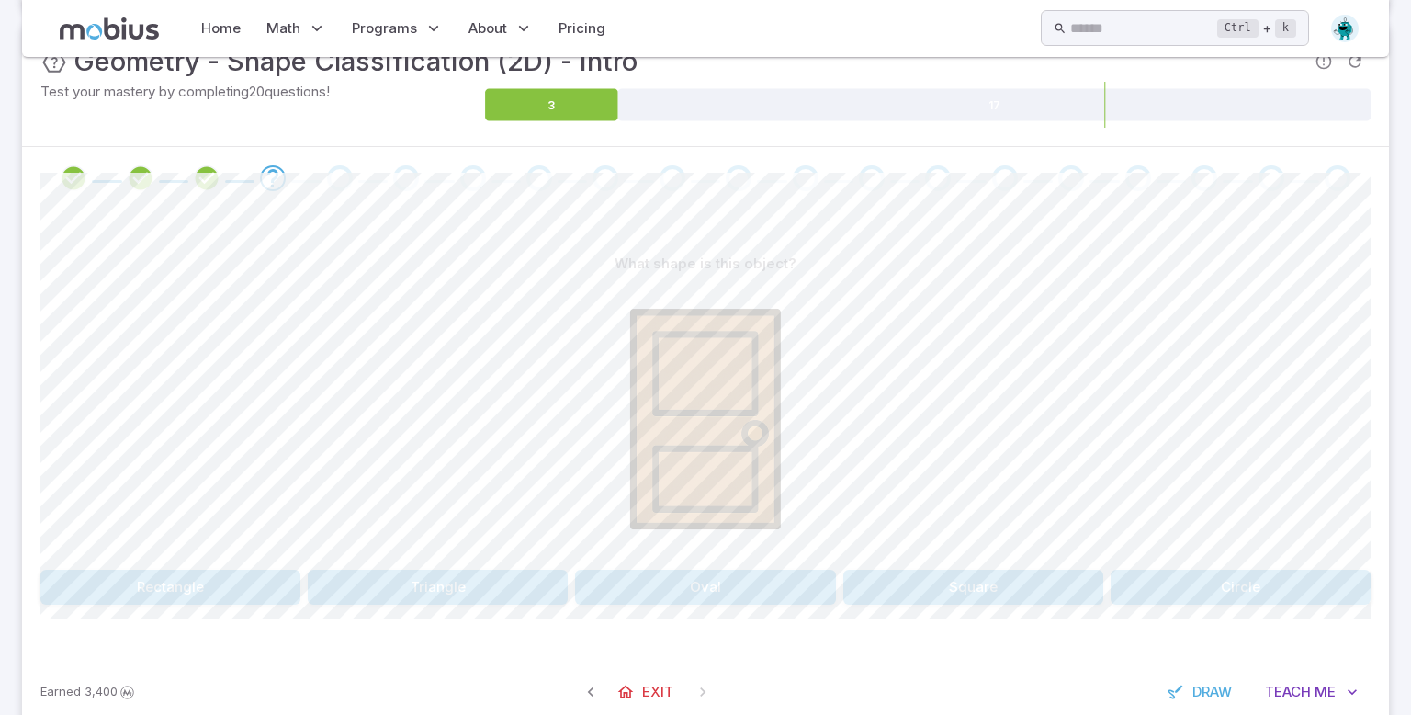
click at [83, 592] on button "Rectangle" at bounding box center [170, 587] width 260 height 35
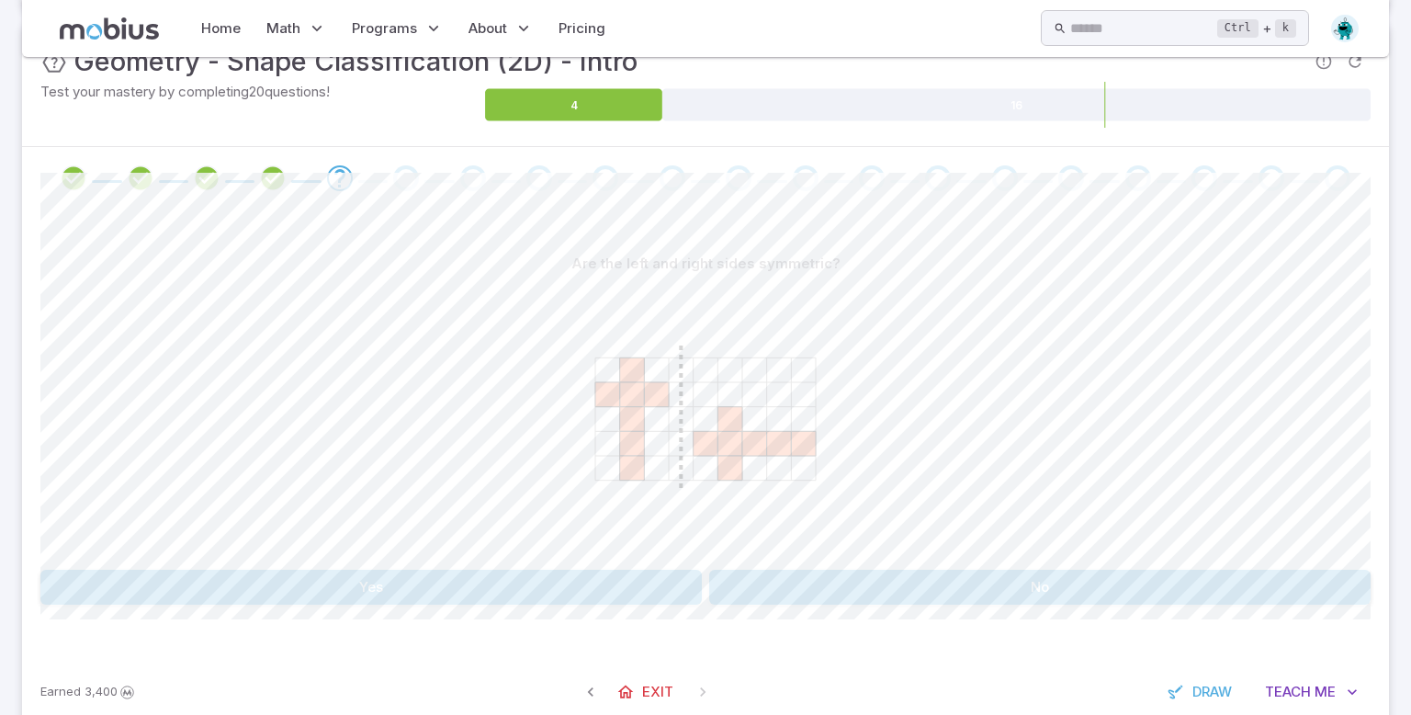
click at [818, 591] on button "No" at bounding box center [1039, 587] width 661 height 35
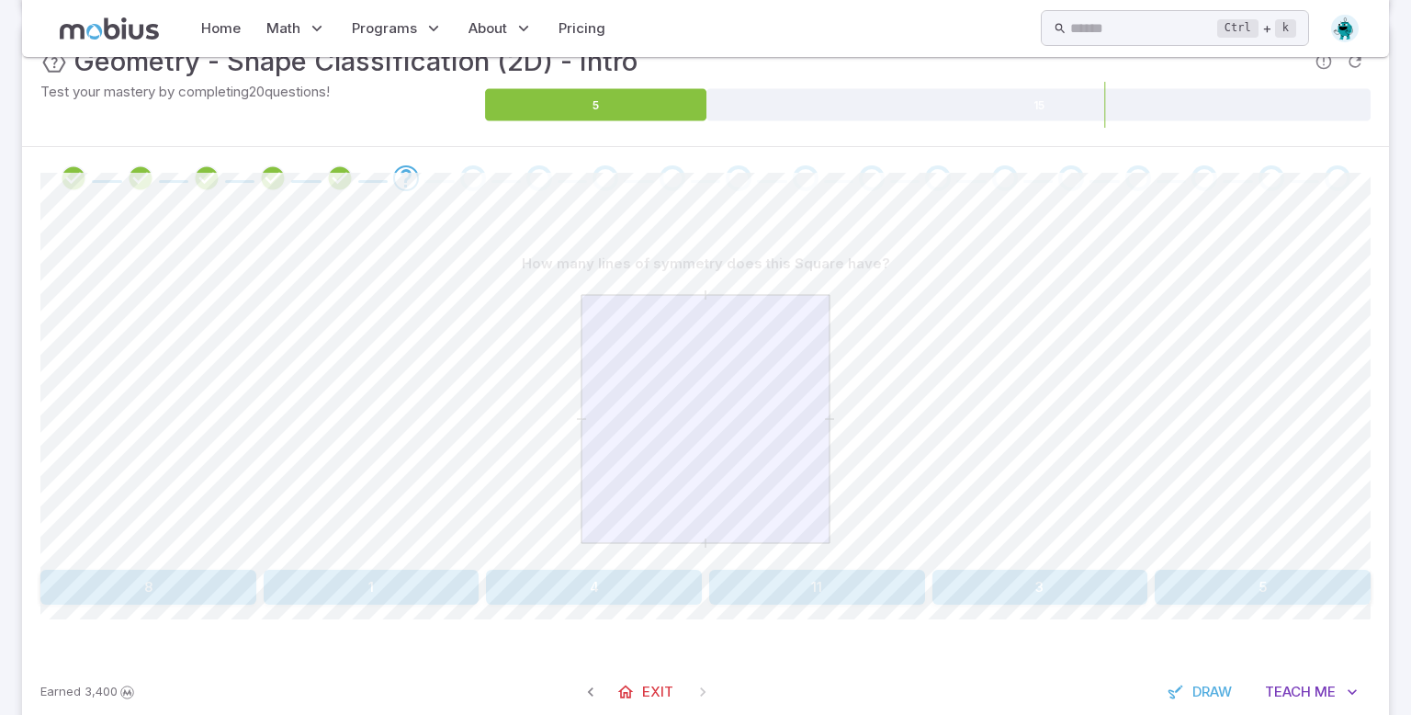
click at [643, 571] on button "4" at bounding box center [594, 587] width 216 height 35
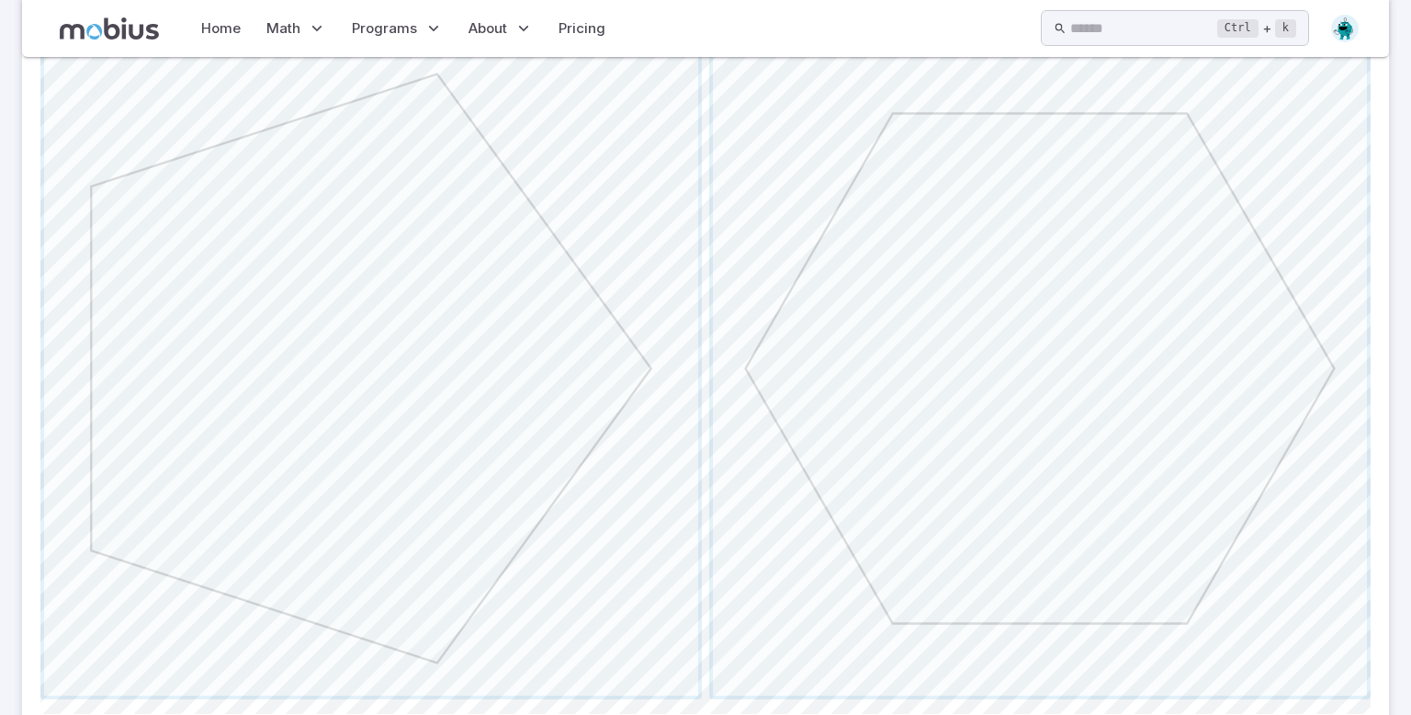
scroll to position [481, 0]
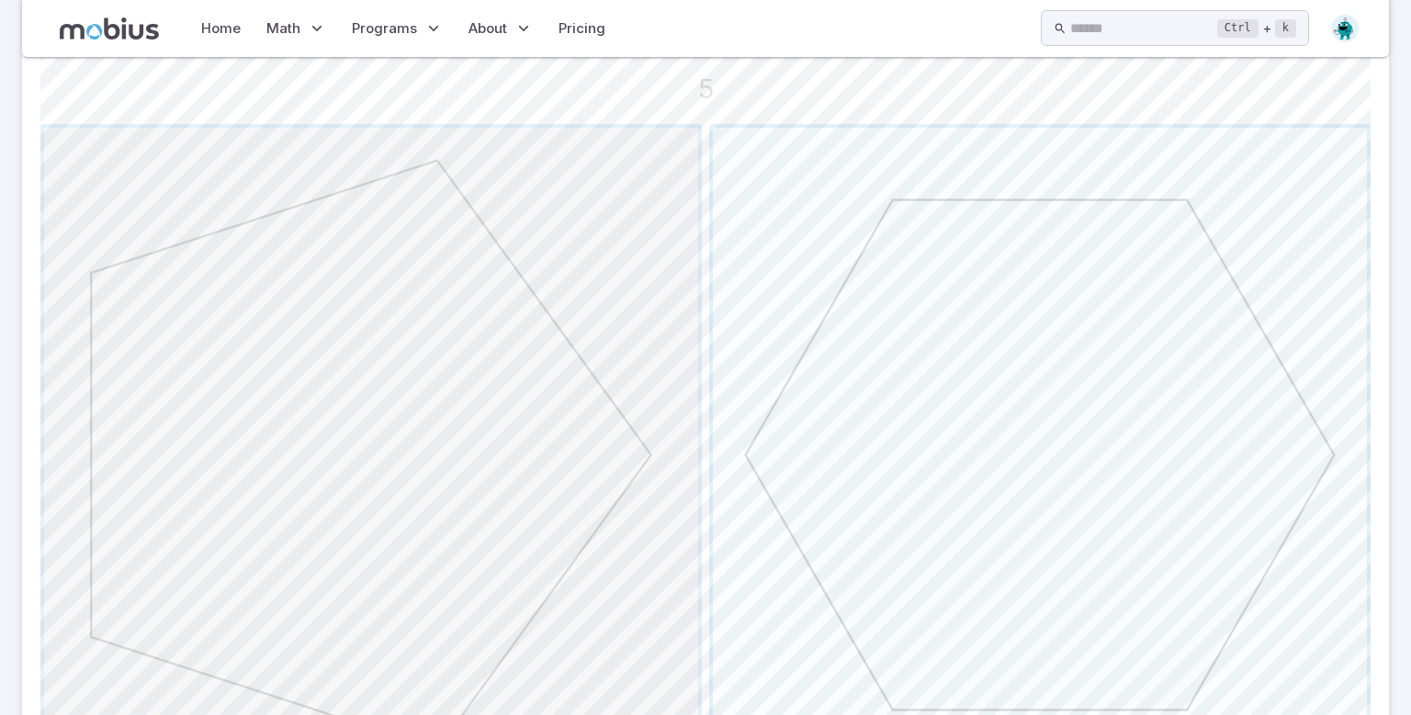
click at [447, 491] on span "button" at bounding box center [371, 455] width 654 height 654
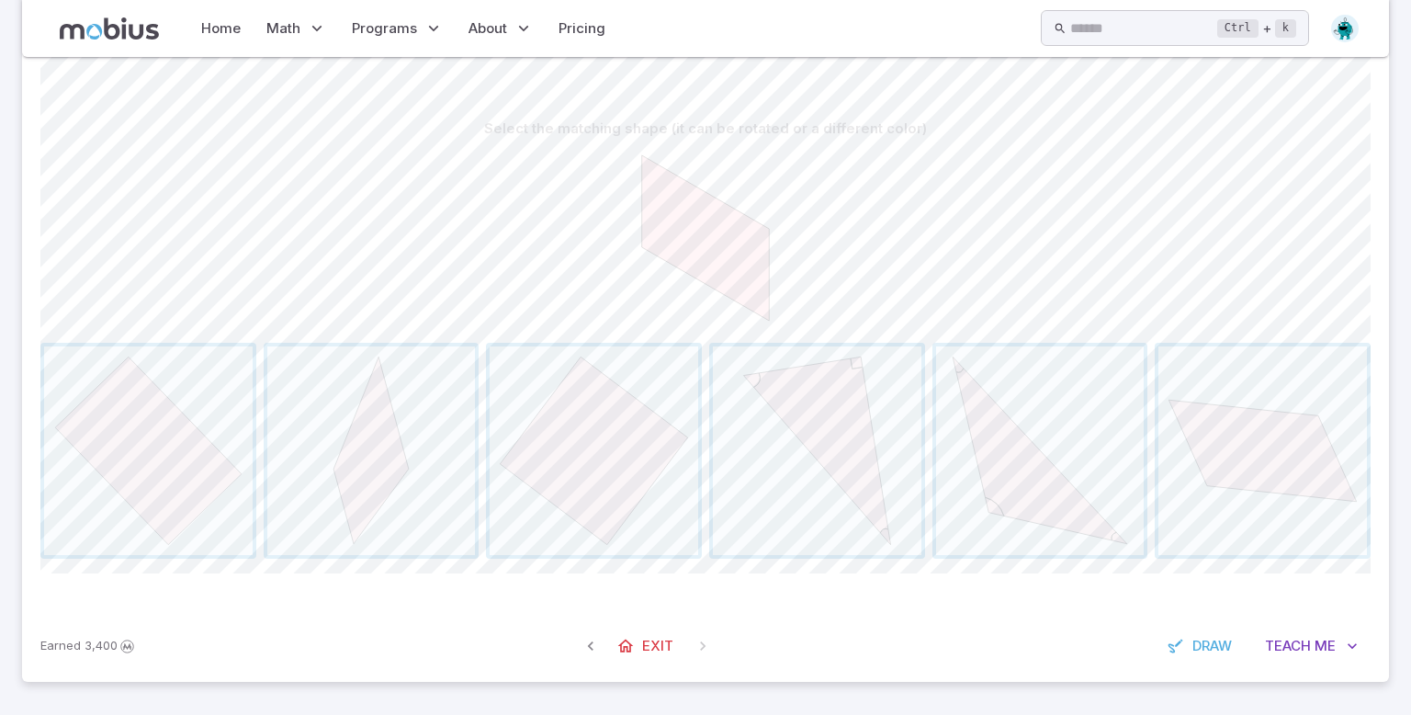
scroll to position [396, 0]
click at [1196, 398] on span "button" at bounding box center [1262, 451] width 209 height 209
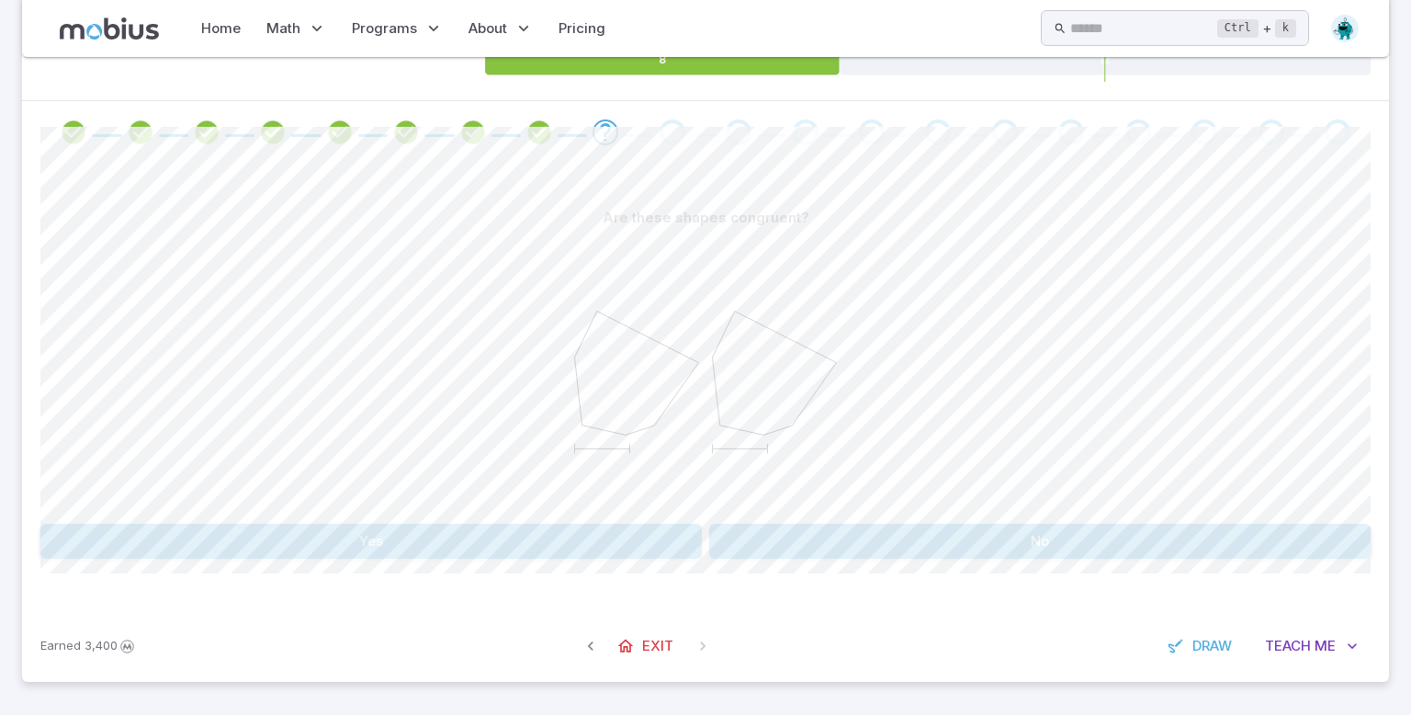
scroll to position [308, 0]
click at [1196, 398] on div at bounding box center [705, 375] width 1330 height 281
click at [628, 545] on button "Yes" at bounding box center [370, 541] width 661 height 35
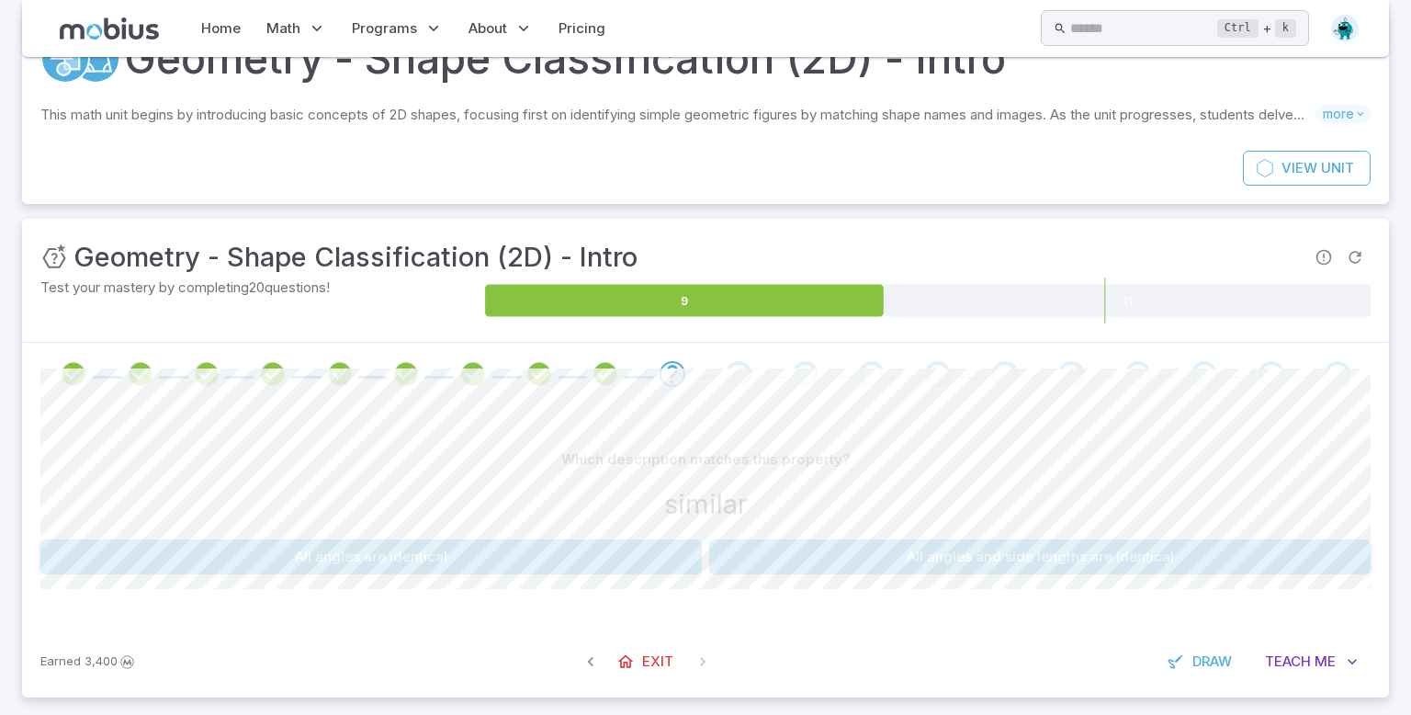
scroll to position [81, 0]
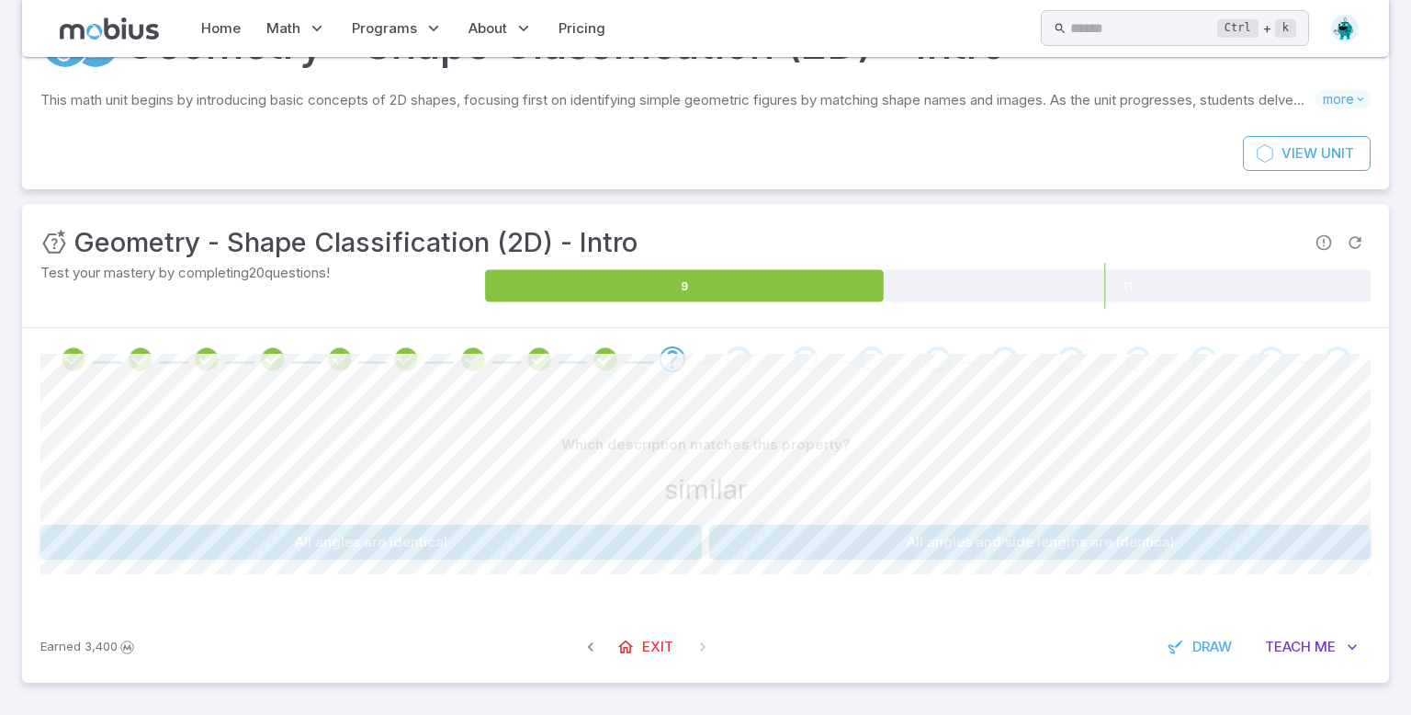
click at [791, 525] on button "All angles and side lengths are identical" at bounding box center [1039, 542] width 661 height 35
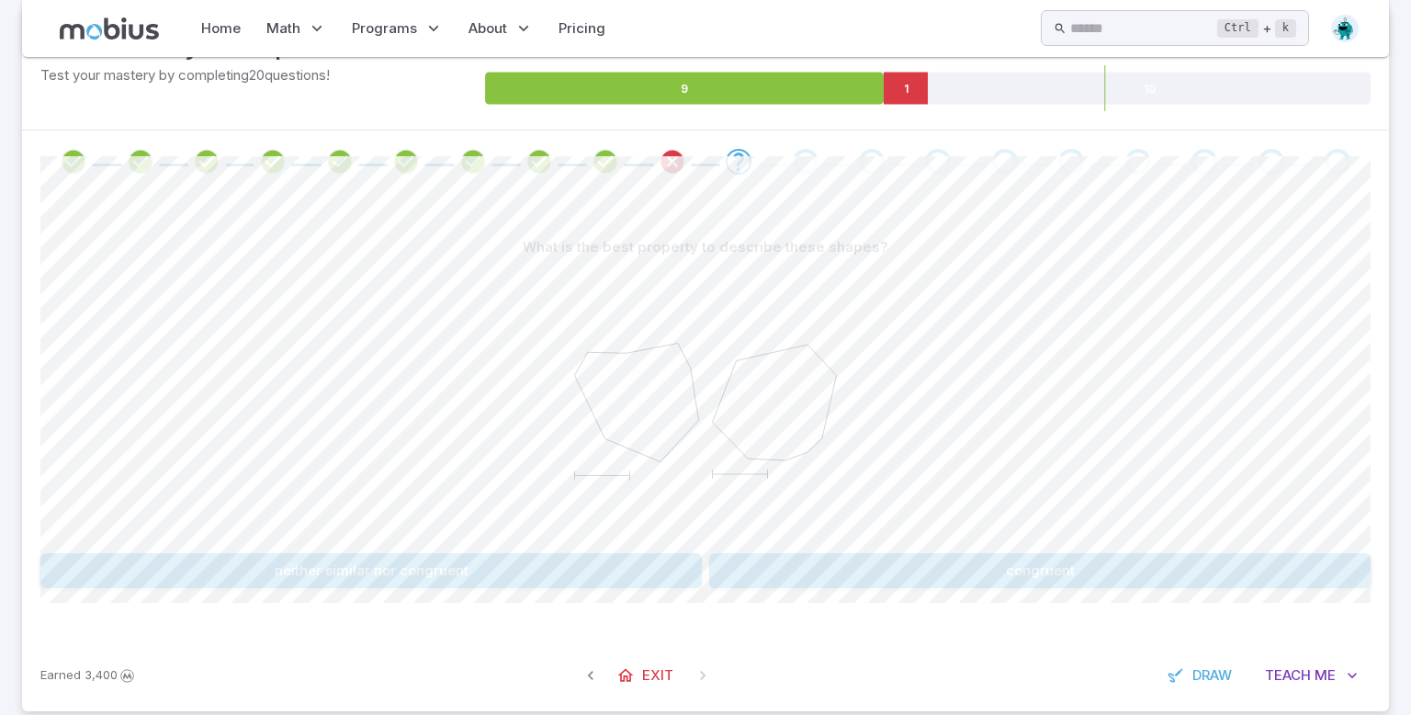
scroll to position [308, 0]
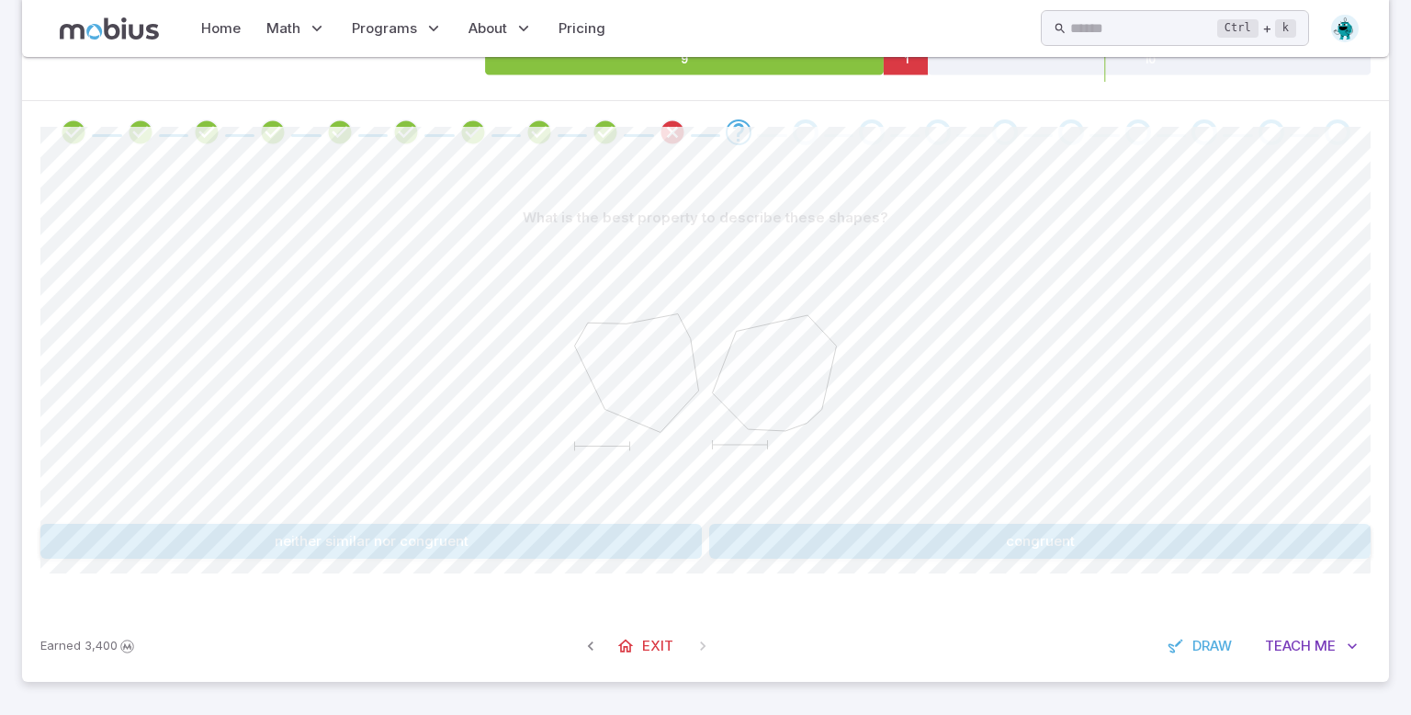
click at [777, 539] on button "congruent" at bounding box center [1039, 541] width 661 height 35
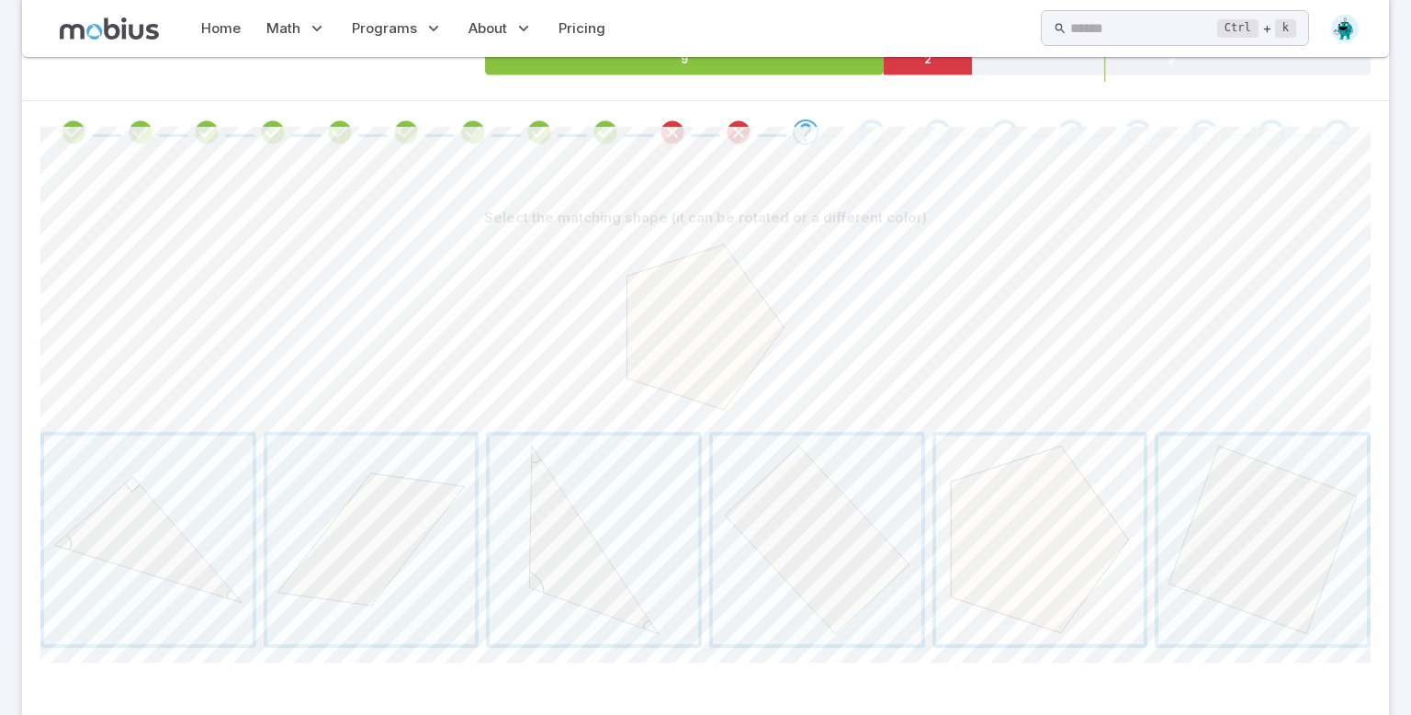
click at [1108, 495] on span "button" at bounding box center [1040, 539] width 209 height 209
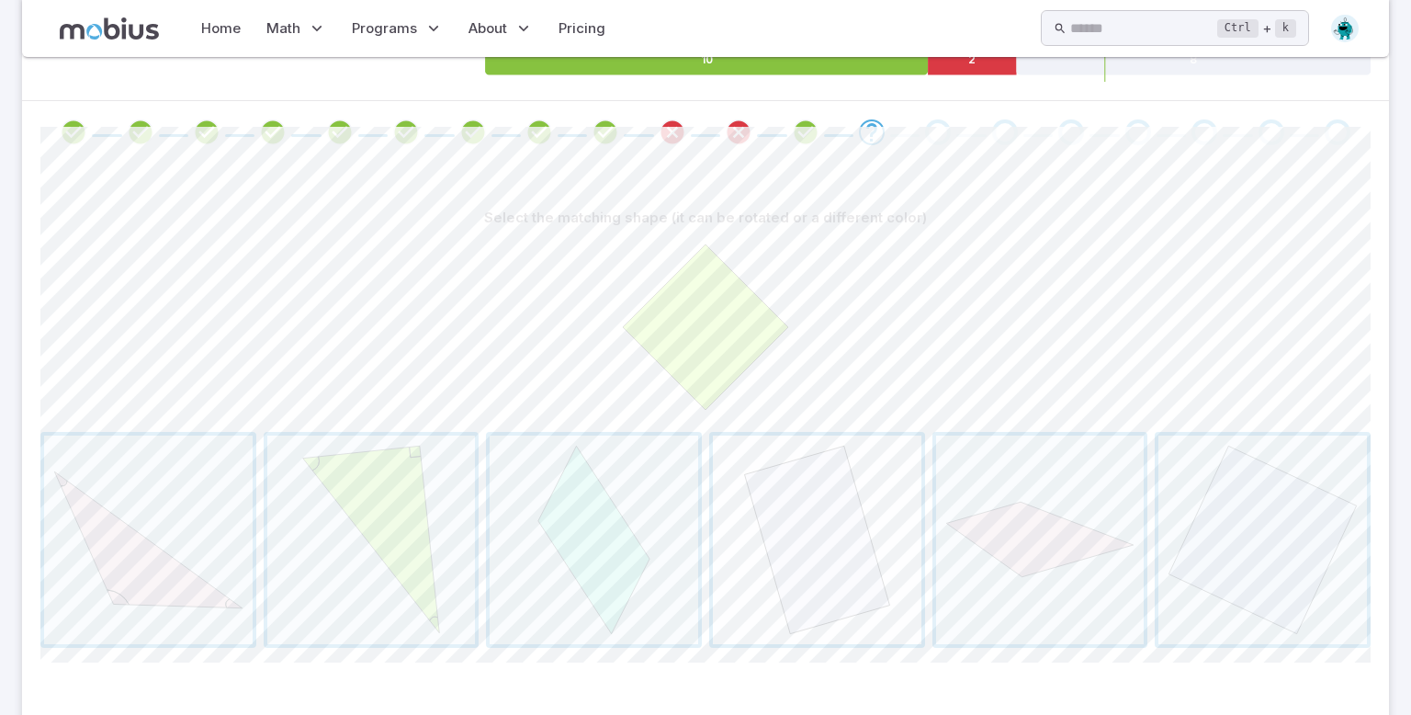
scroll to position [396, 0]
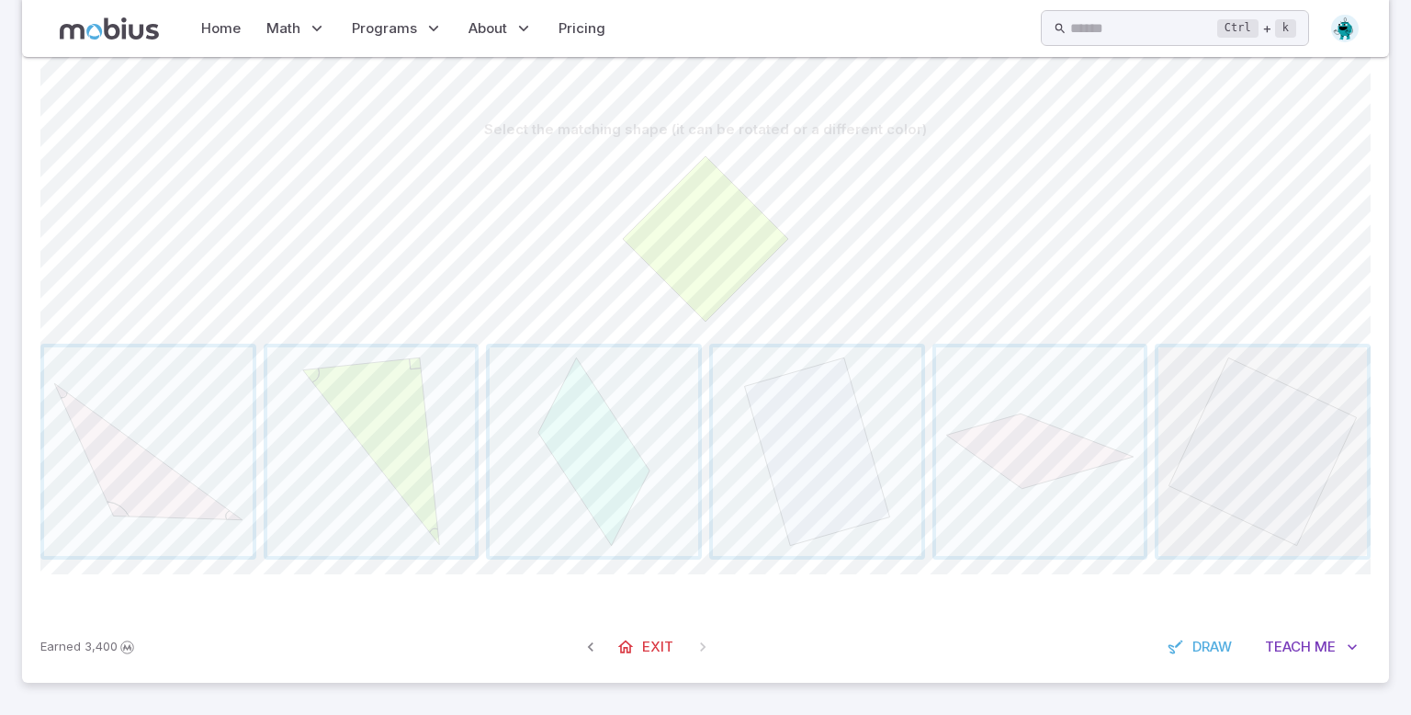
click at [1316, 412] on span "button" at bounding box center [1262, 451] width 209 height 209
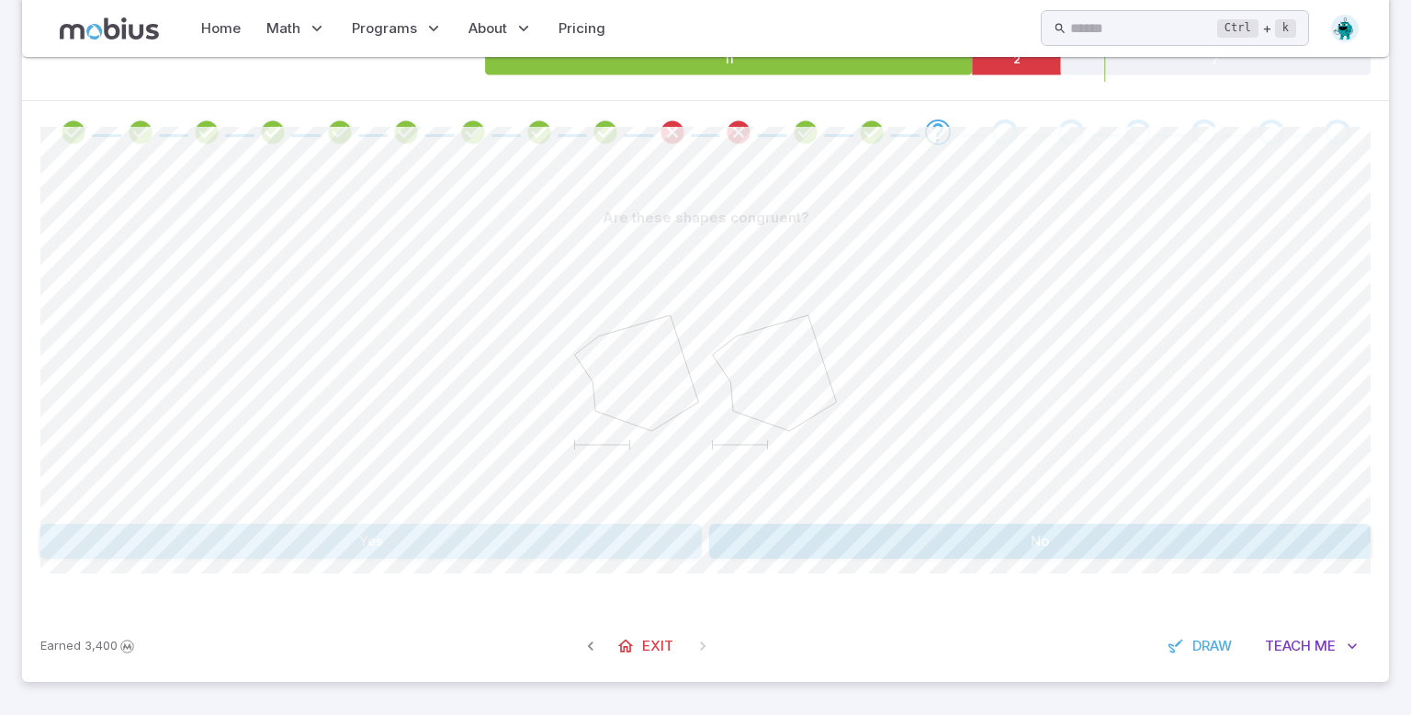
click at [584, 547] on button "Yes" at bounding box center [370, 541] width 661 height 35
